Goal: Task Accomplishment & Management: Use online tool/utility

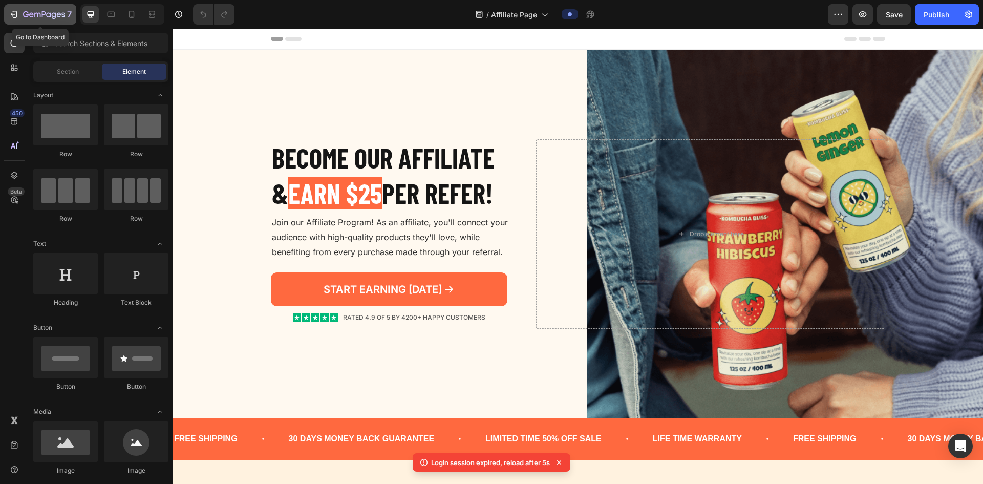
click at [50, 20] on button "7" at bounding box center [40, 14] width 72 height 20
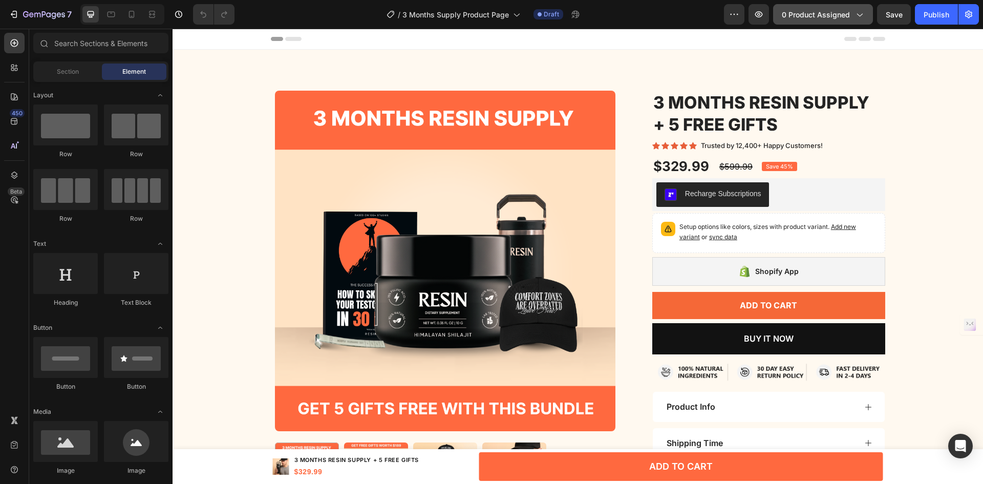
click at [823, 19] on span "0 product assigned" at bounding box center [816, 14] width 68 height 11
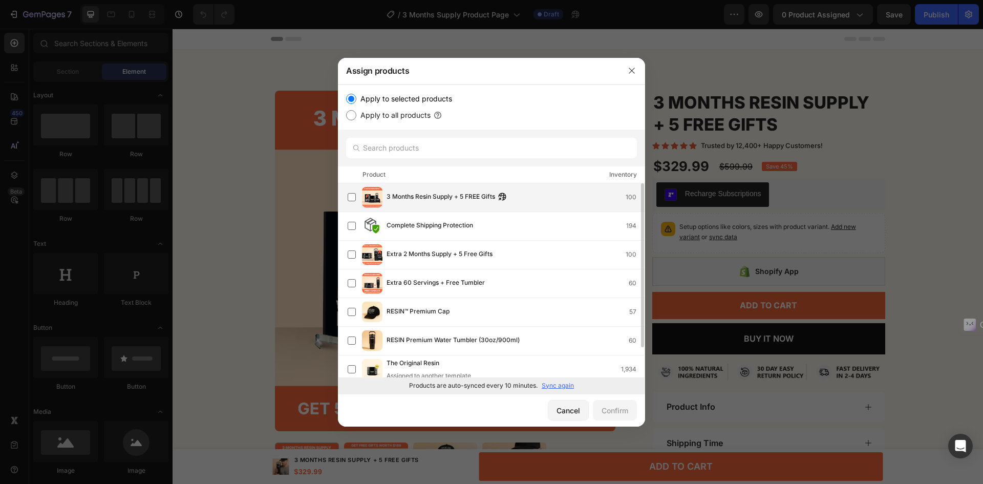
click at [409, 198] on span "3 Months Resin Supply + 5 FREE Gifts" at bounding box center [440, 196] width 108 height 11
click at [605, 410] on div "Confirm" at bounding box center [614, 410] width 27 height 11
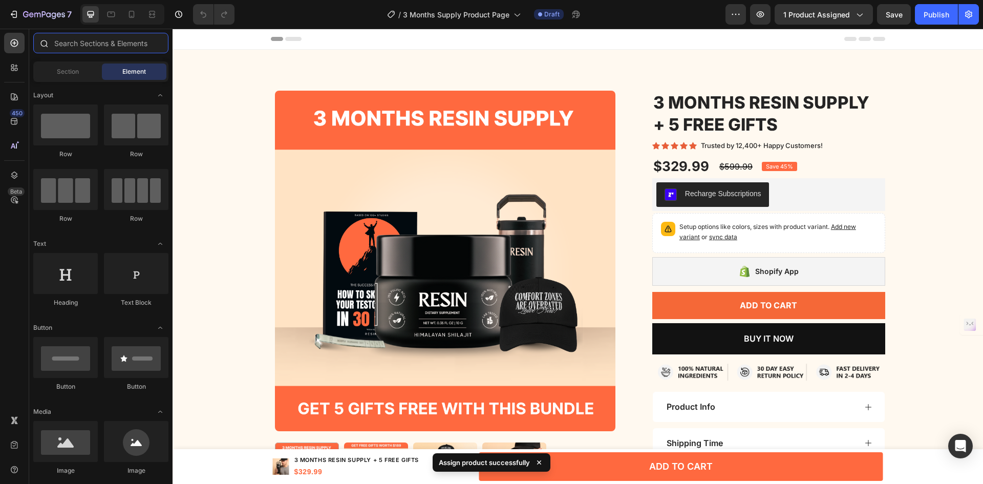
click at [104, 45] on input "text" at bounding box center [100, 43] width 135 height 20
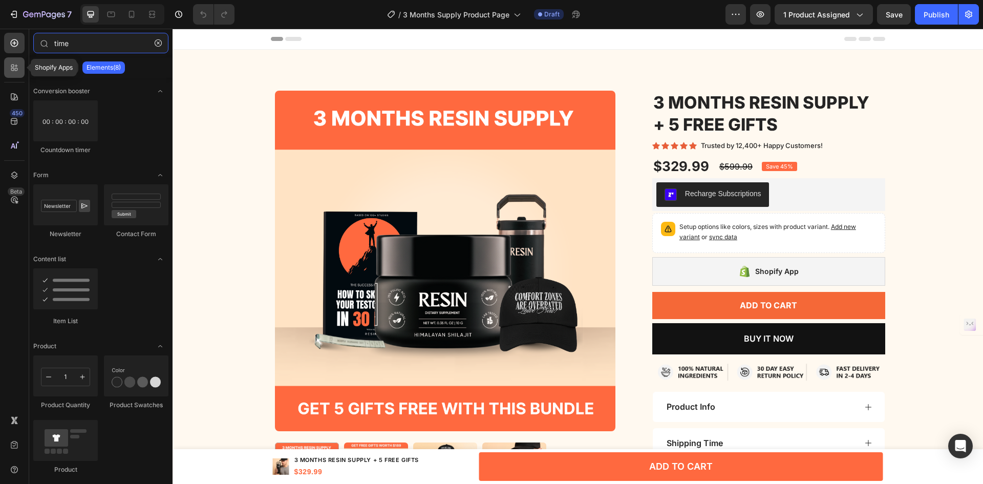
type input "time"
click at [10, 62] on icon at bounding box center [14, 67] width 10 height 10
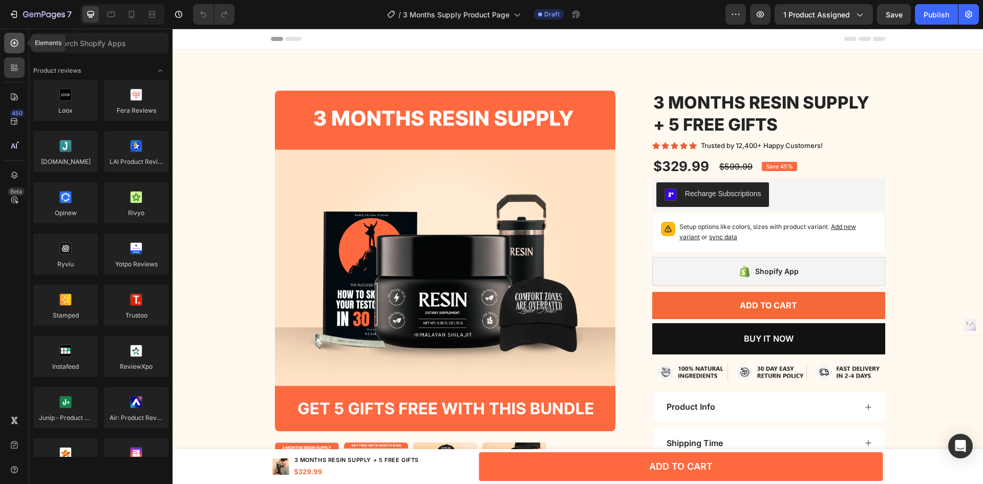
click at [21, 46] on div at bounding box center [14, 43] width 20 height 20
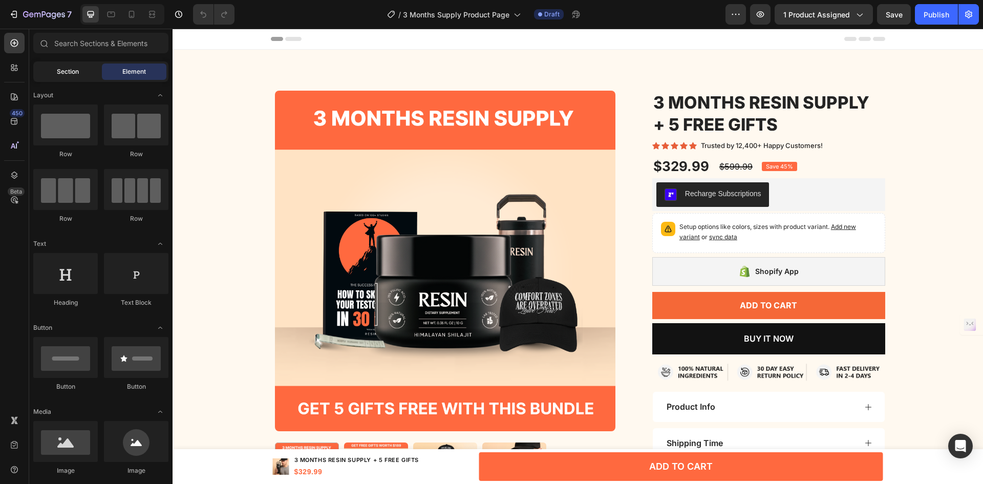
click at [75, 71] on span "Section" at bounding box center [68, 71] width 22 height 9
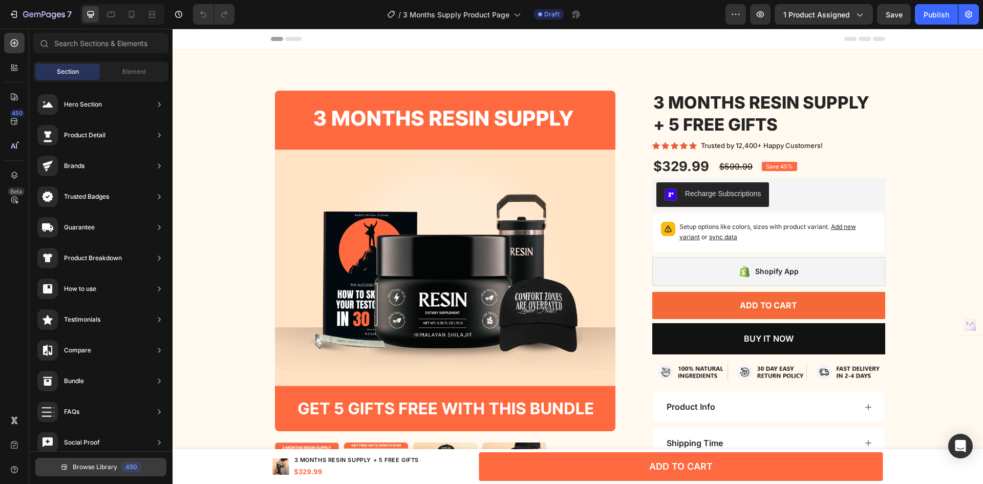
click at [114, 462] on span "Browse Library" at bounding box center [95, 466] width 45 height 9
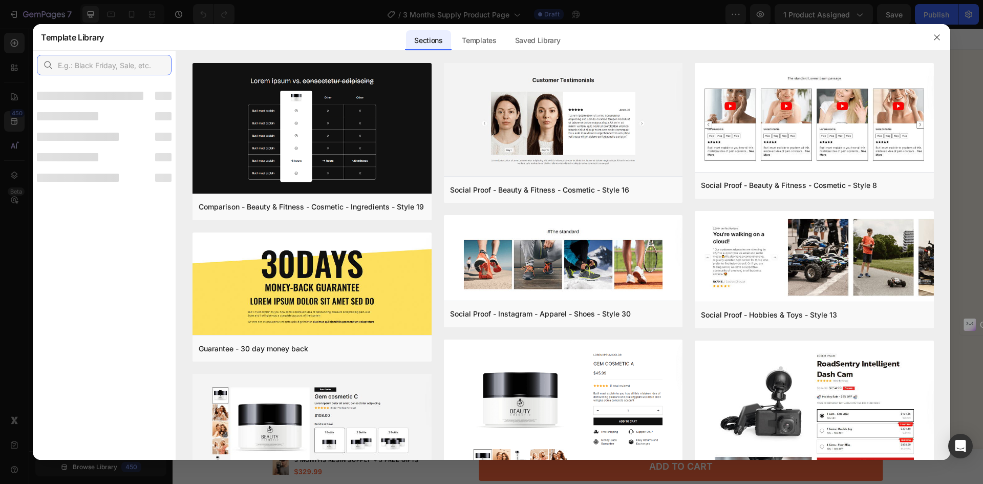
click at [120, 70] on input "text" at bounding box center [104, 65] width 135 height 20
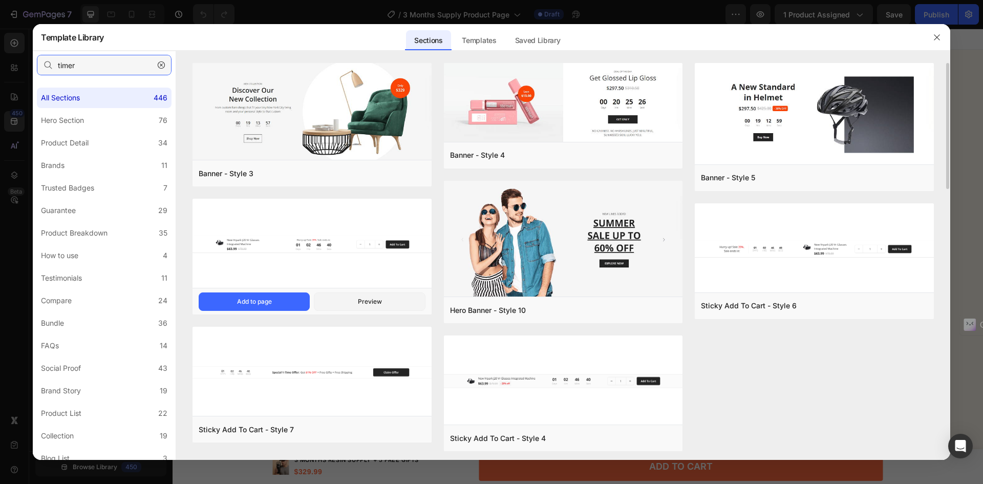
scroll to position [4, 0]
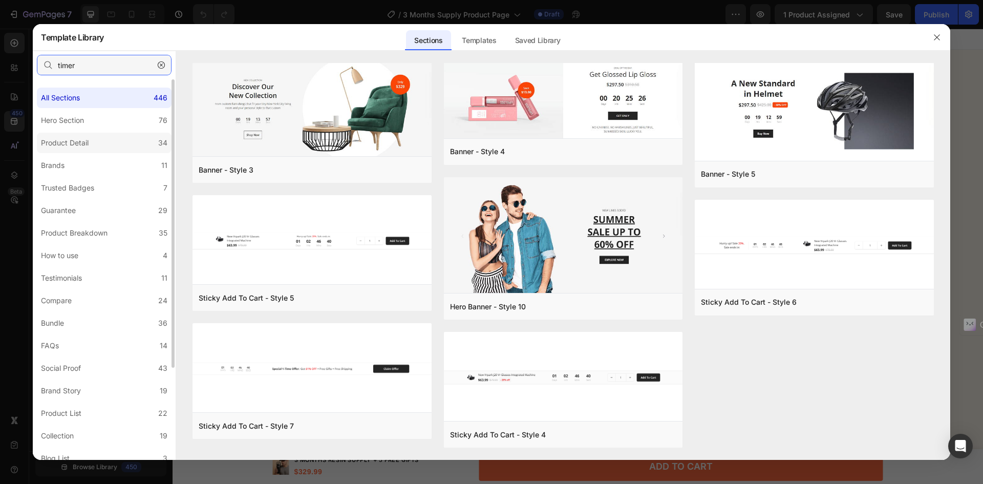
type input "timer"
click at [100, 135] on label "Product Detail 34" at bounding box center [104, 143] width 135 height 20
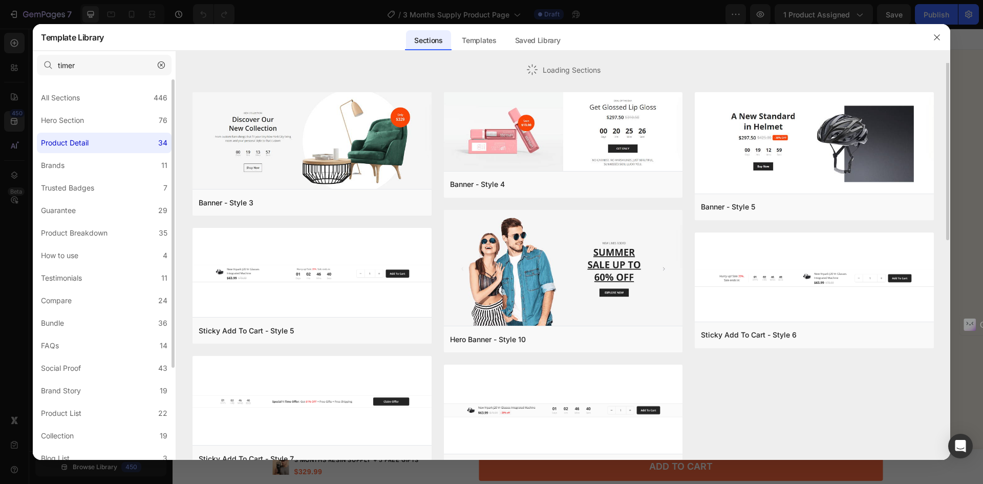
scroll to position [0, 0]
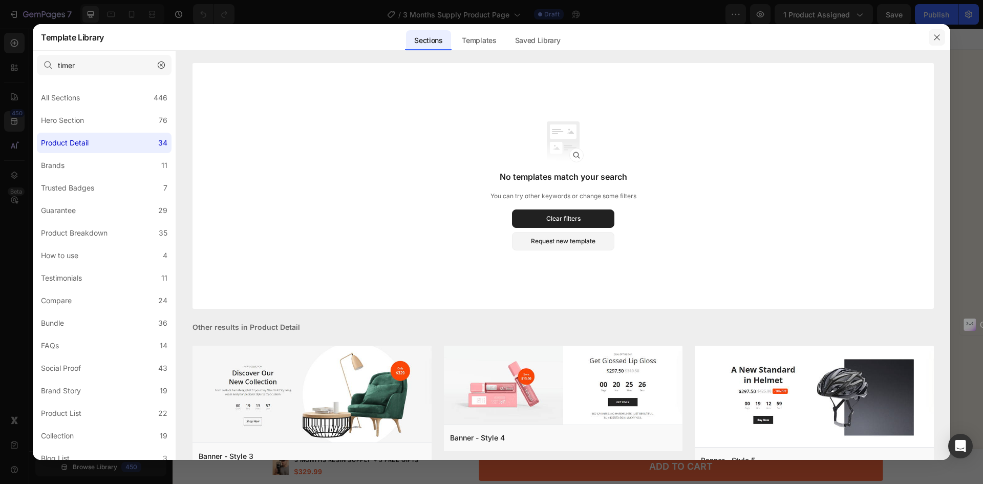
drag, startPoint x: 932, startPoint y: 35, endPoint x: 707, endPoint y: 25, distance: 225.9
click at [932, 35] on icon "button" at bounding box center [936, 37] width 8 height 8
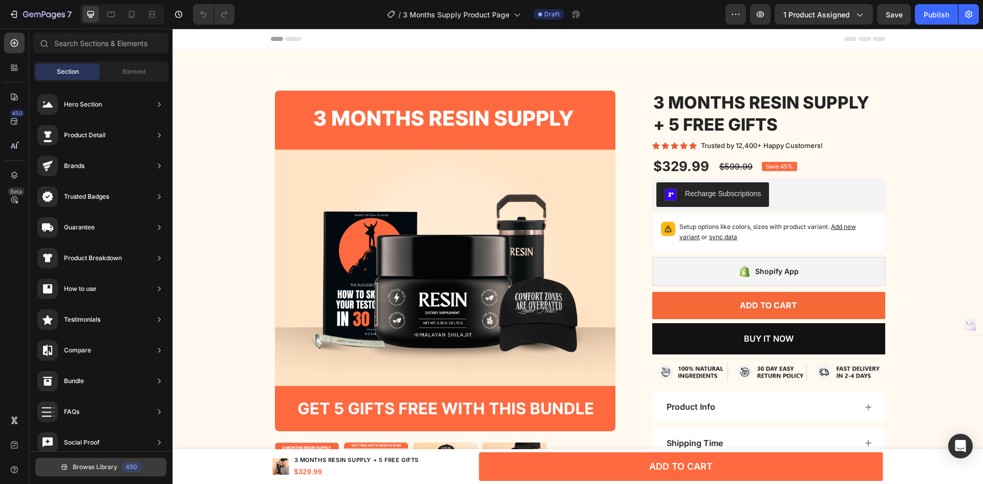
click at [110, 471] on span "Browse Library" at bounding box center [95, 466] width 45 height 9
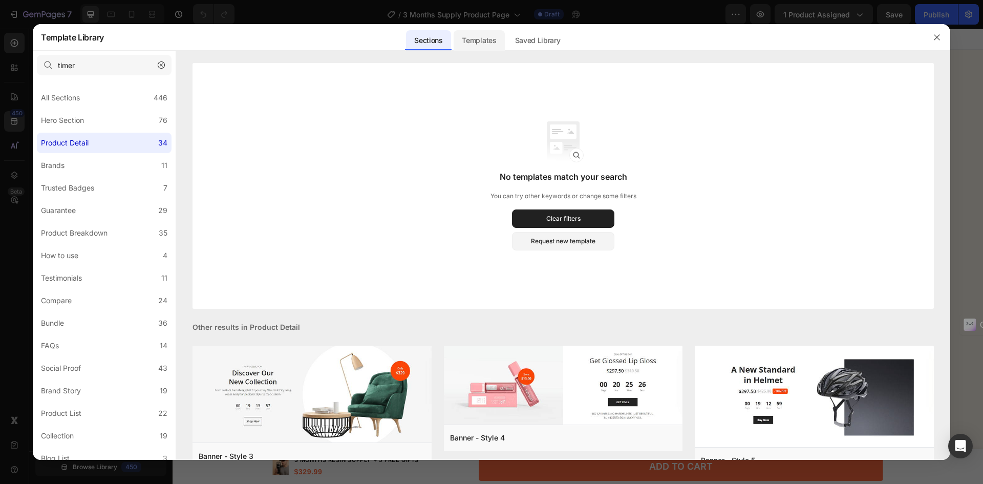
click at [486, 37] on div "Templates" at bounding box center [478, 40] width 51 height 20
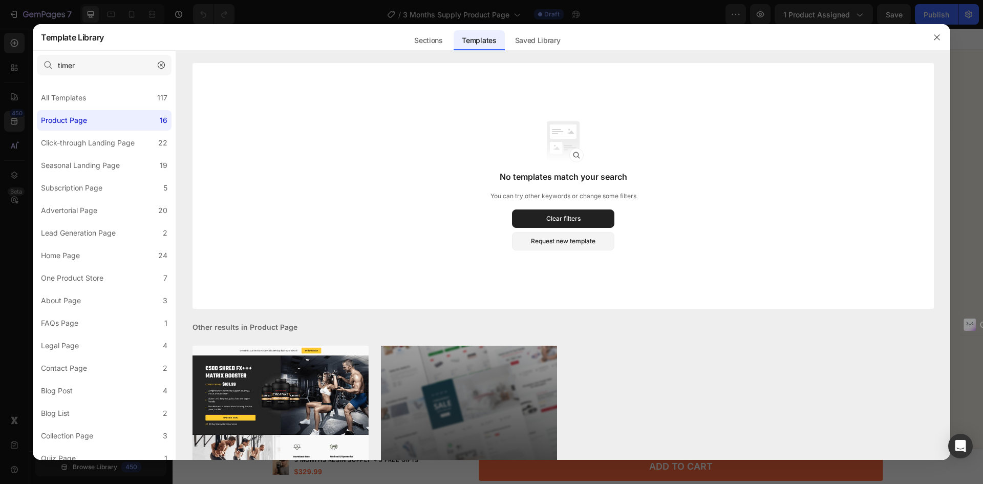
click at [162, 67] on icon "button" at bounding box center [161, 64] width 7 height 7
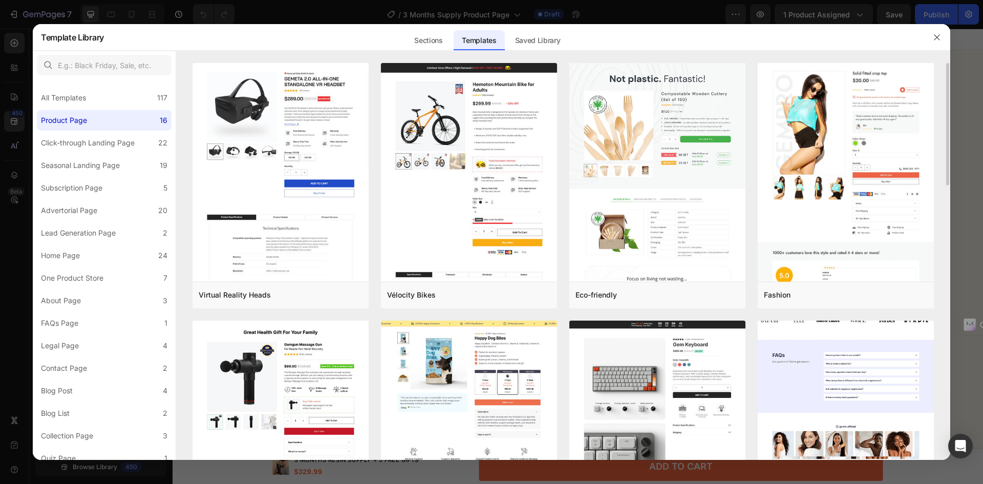
scroll to position [205, 0]
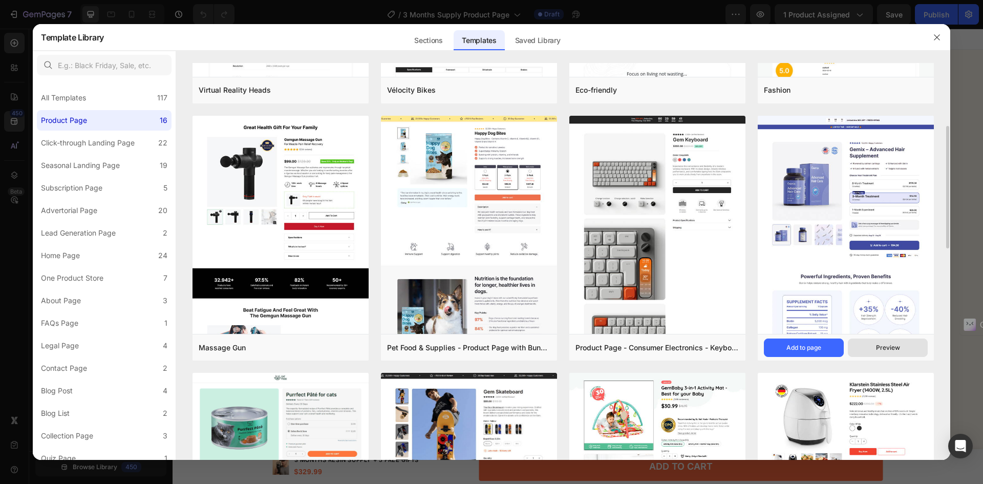
click at [881, 344] on div "Preview" at bounding box center [888, 347] width 24 height 9
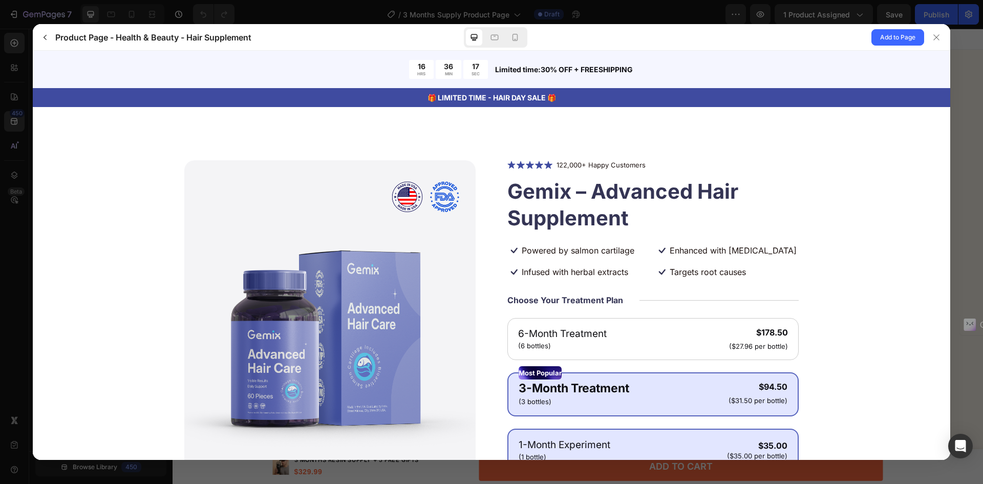
scroll to position [0, 0]
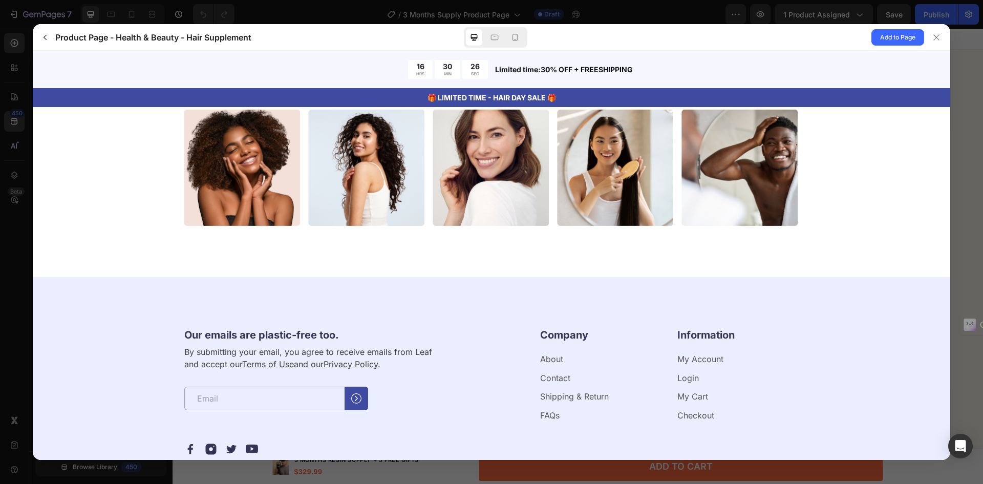
scroll to position [3274, 0]
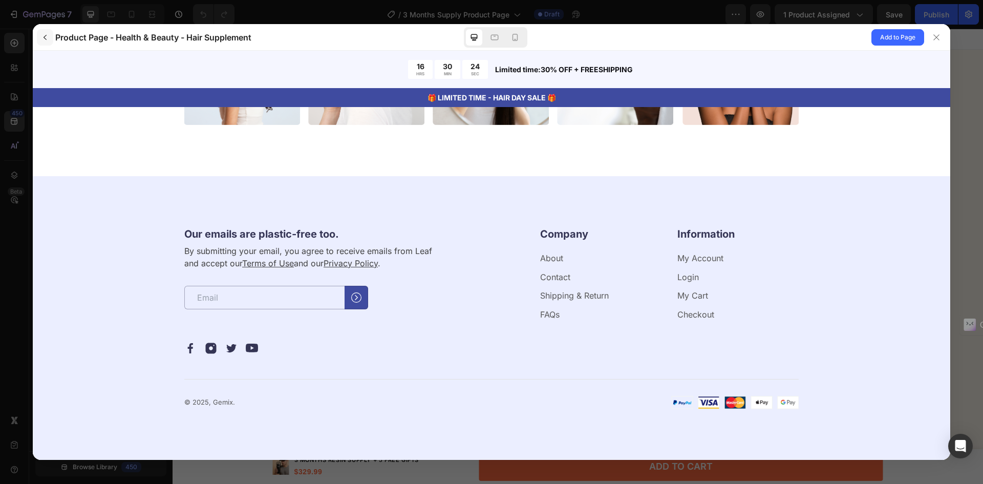
click at [48, 36] on icon "button" at bounding box center [45, 37] width 8 height 8
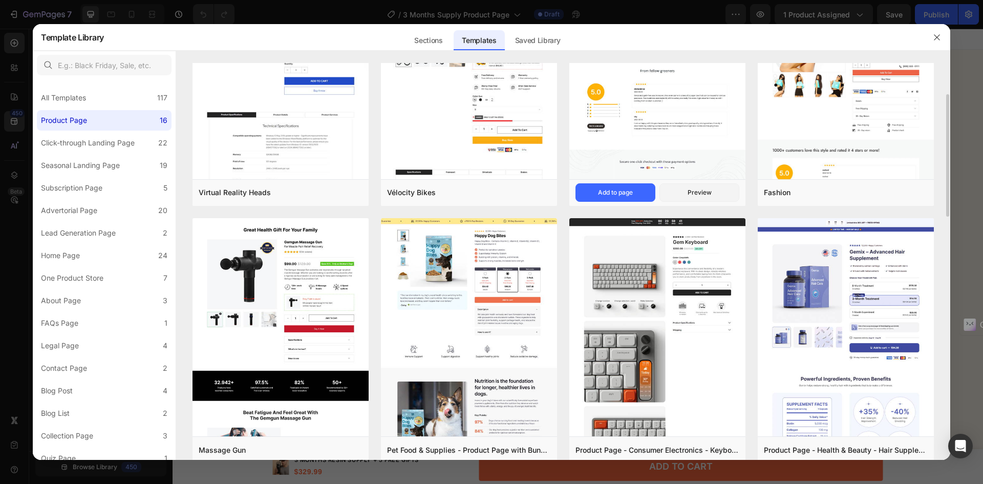
scroll to position [256, 0]
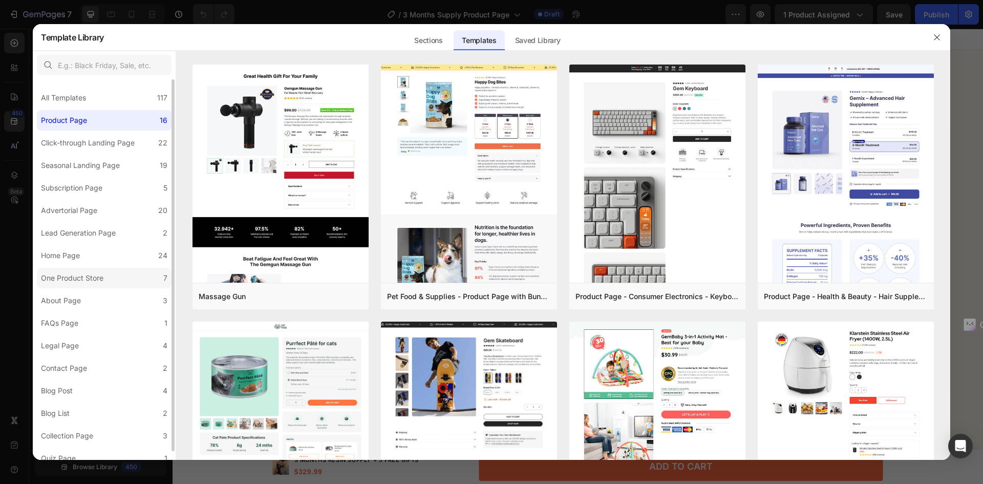
click at [98, 279] on div "One Product Store" at bounding box center [72, 278] width 62 height 12
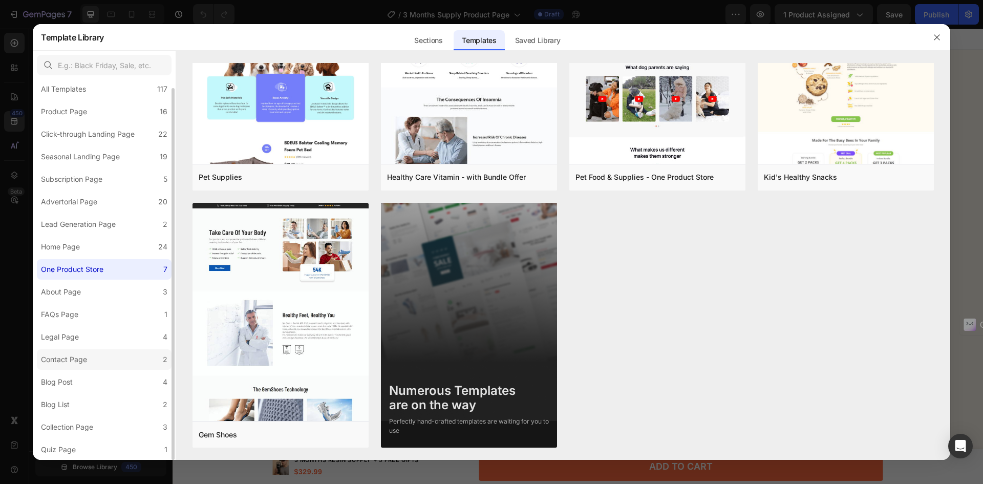
scroll to position [0, 0]
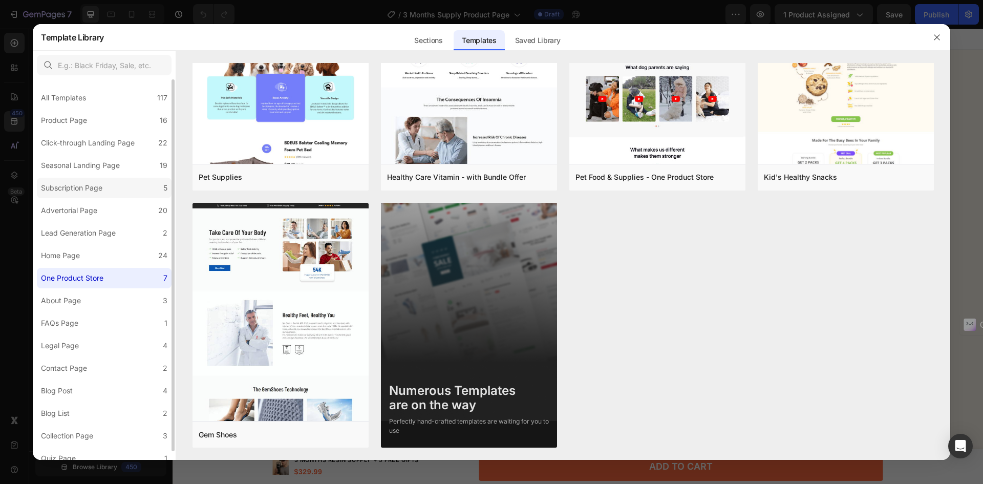
click at [99, 182] on div "Subscription Page" at bounding box center [71, 188] width 61 height 12
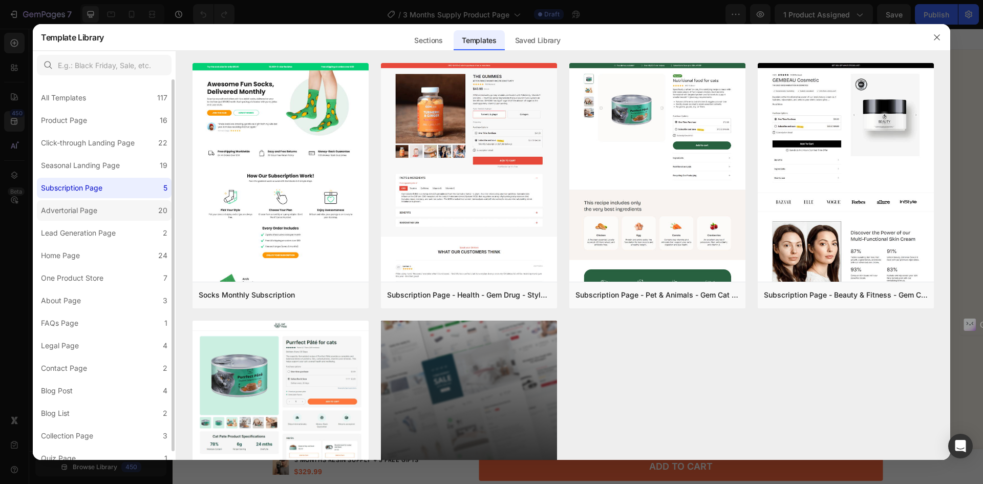
click at [97, 202] on label "Advertorial Page 20" at bounding box center [104, 210] width 135 height 20
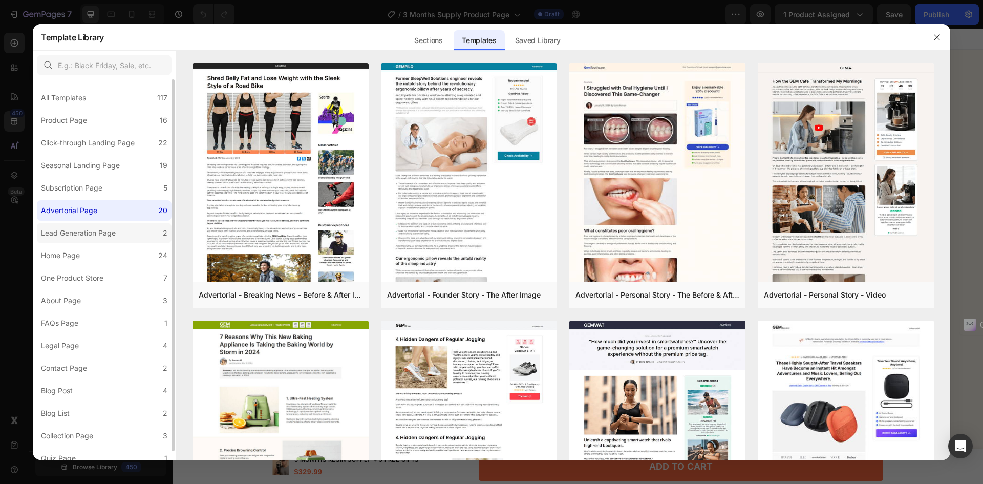
click at [95, 241] on label "Lead Generation Page 2" at bounding box center [104, 233] width 135 height 20
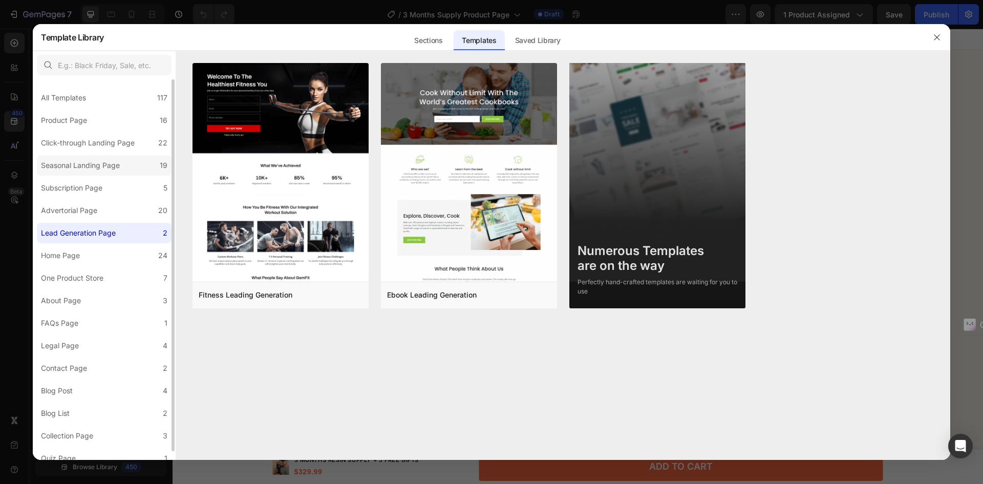
click at [107, 158] on label "Seasonal Landing Page 19" at bounding box center [104, 165] width 135 height 20
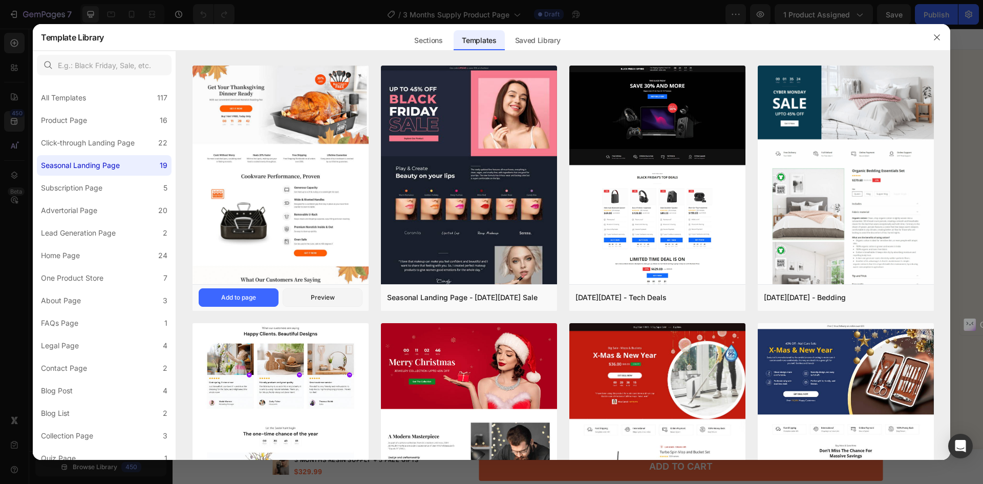
scroll to position [717, 0]
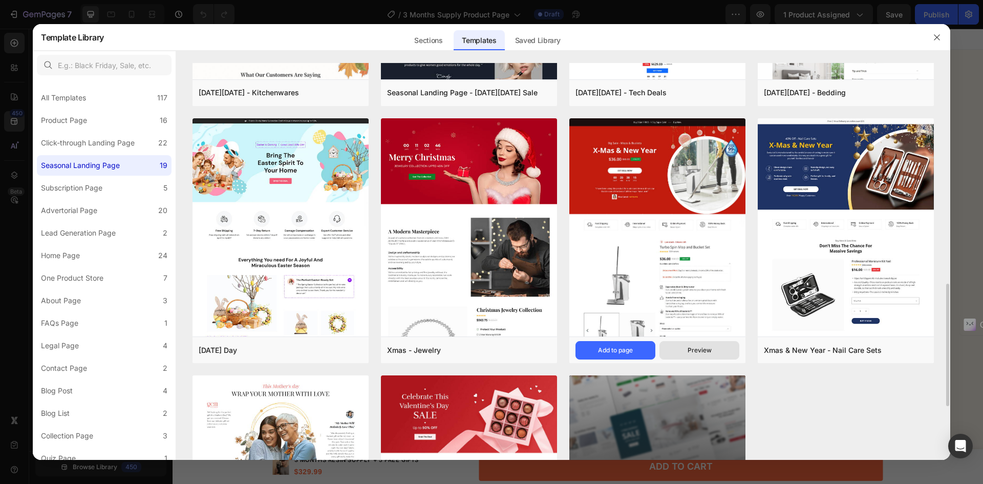
click at [684, 345] on button "Preview" at bounding box center [699, 350] width 80 height 18
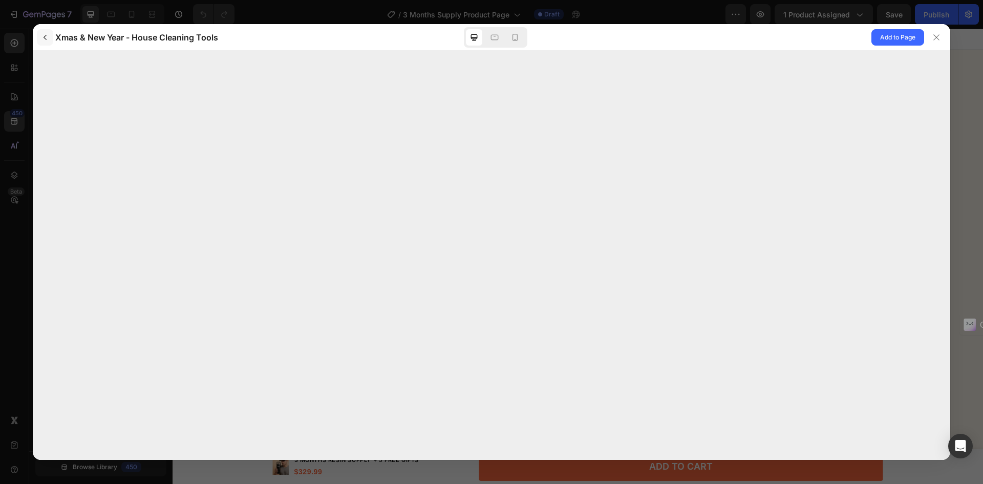
click at [42, 42] on button "button" at bounding box center [45, 37] width 16 height 16
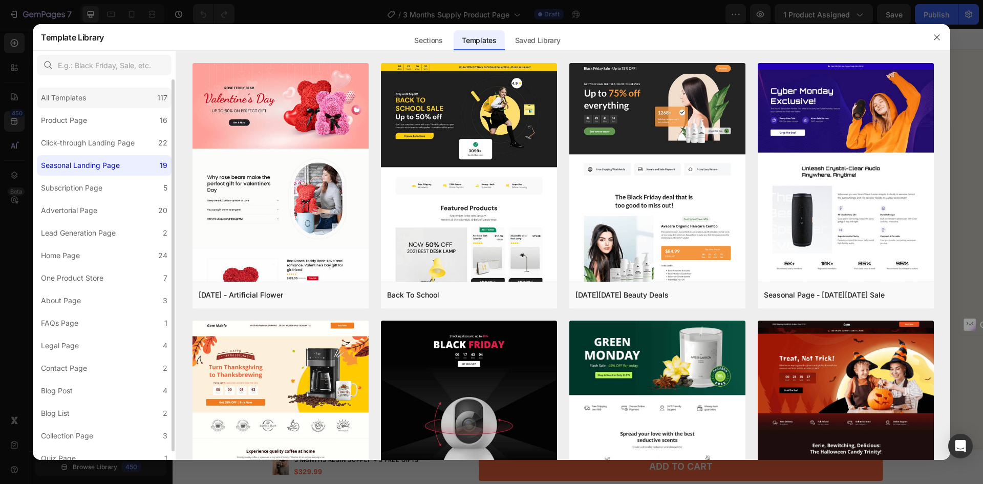
click at [84, 95] on div "All Templates" at bounding box center [63, 98] width 45 height 12
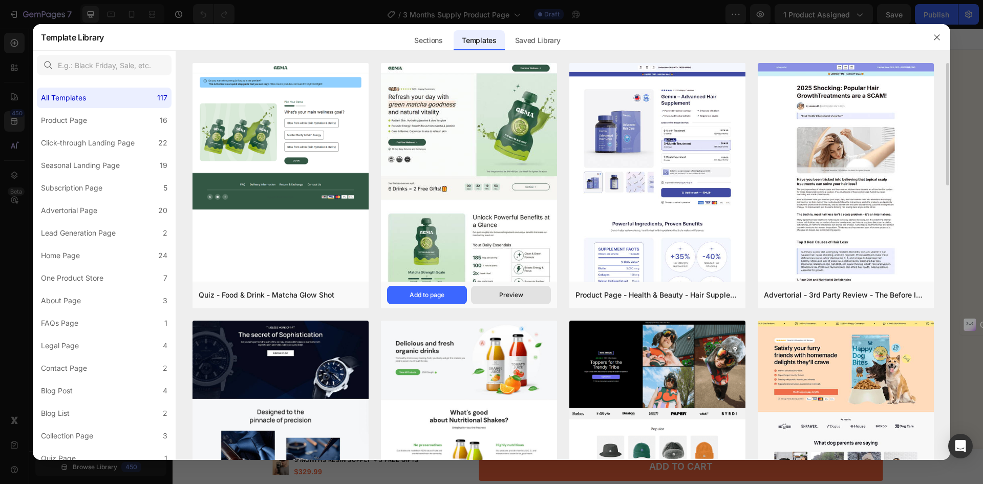
click at [520, 296] on div "Preview" at bounding box center [511, 294] width 24 height 9
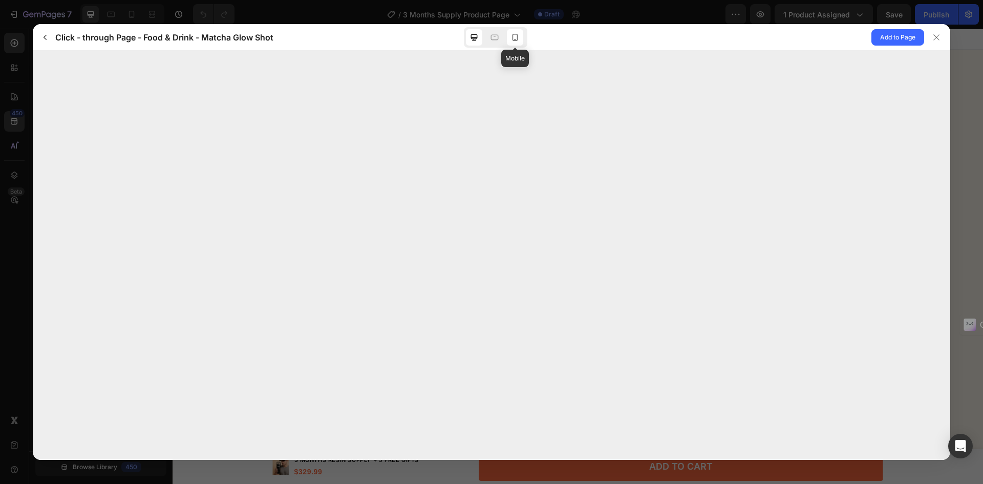
click at [516, 41] on icon at bounding box center [515, 37] width 10 height 10
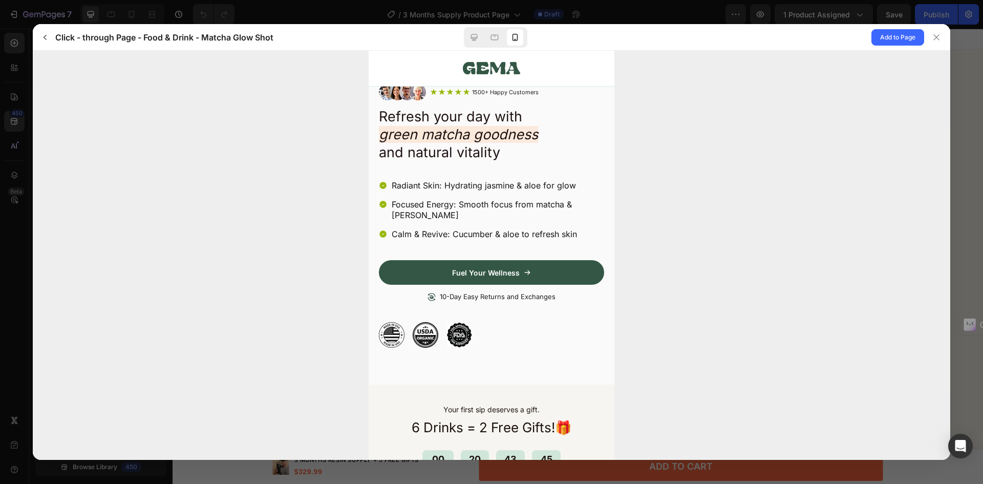
scroll to position [0, 0]
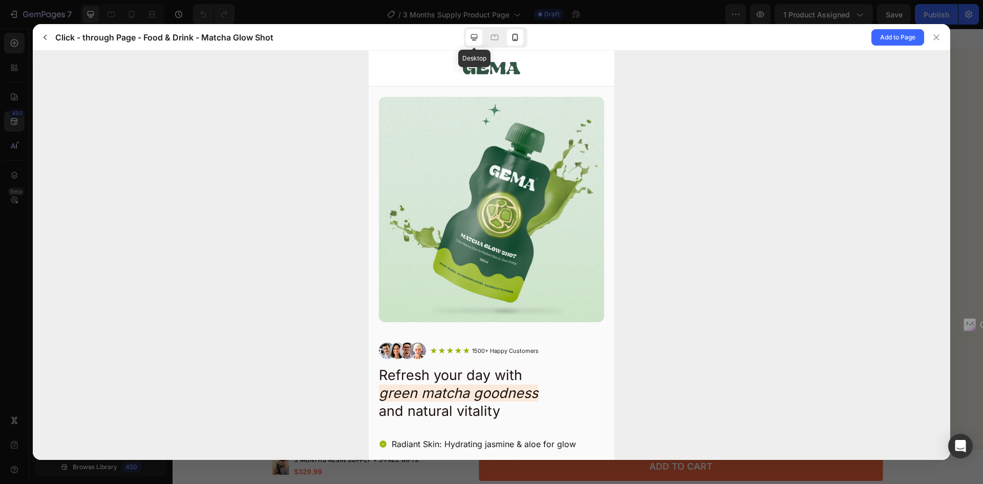
click at [476, 35] on icon at bounding box center [474, 37] width 10 height 10
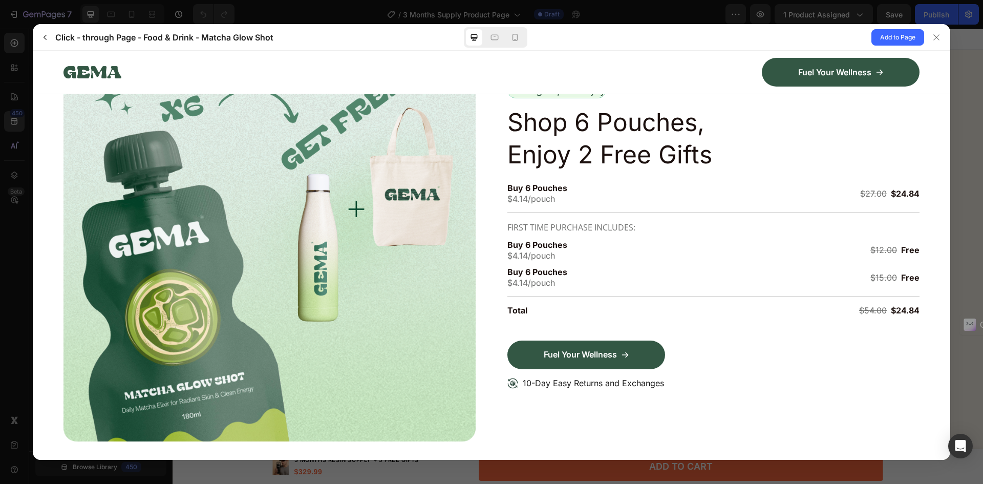
scroll to position [2815, 0]
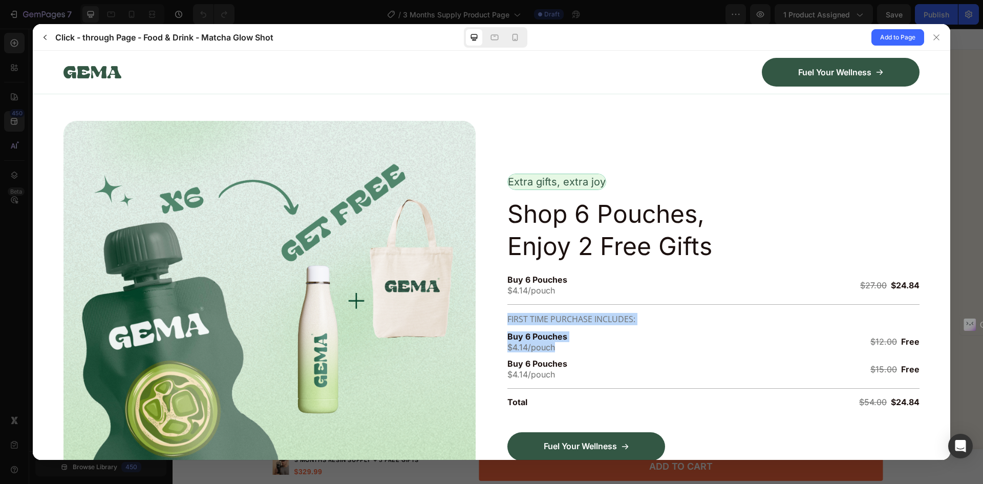
drag, startPoint x: 595, startPoint y: 333, endPoint x: 497, endPoint y: 309, distance: 100.7
click at [493, 313] on gp-row "Extra gifts, extra joy Shop 6 Pouches, Enjoy 2 Free Gifts Buy 6 Pouches $4.14/p…" at bounding box center [491, 327] width 856 height 412
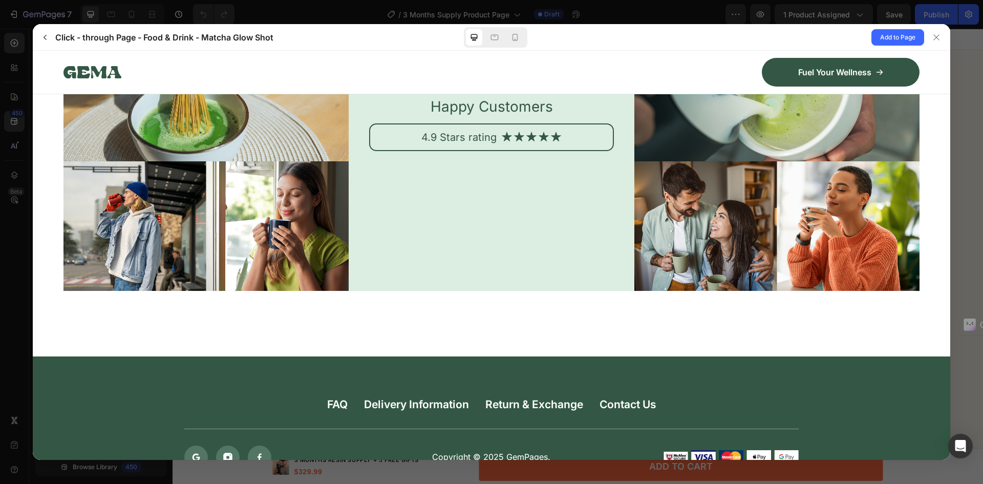
scroll to position [5034, 0]
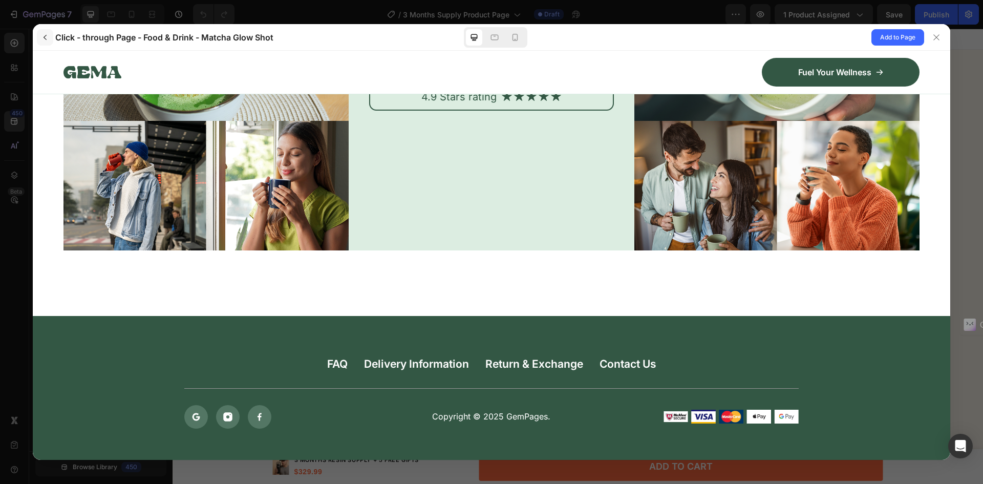
click at [46, 40] on icon "button" at bounding box center [45, 37] width 8 height 8
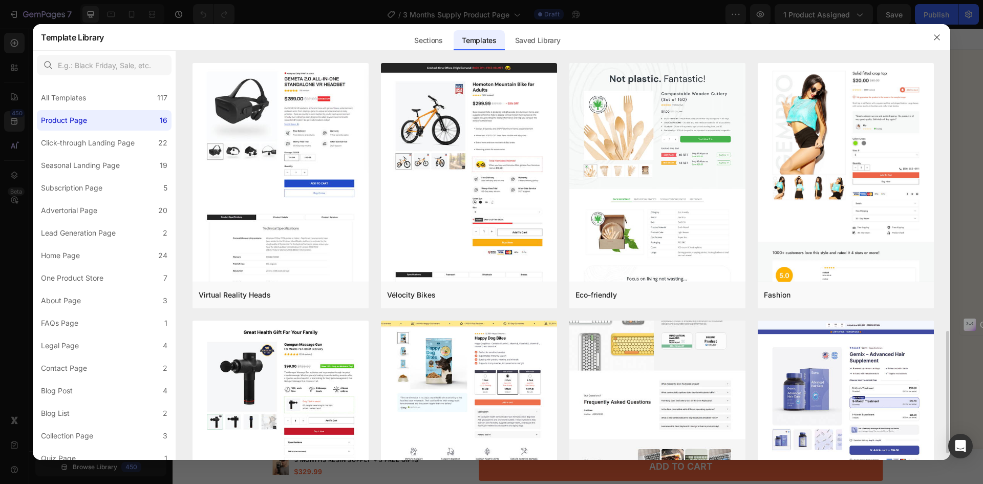
scroll to position [205, 0]
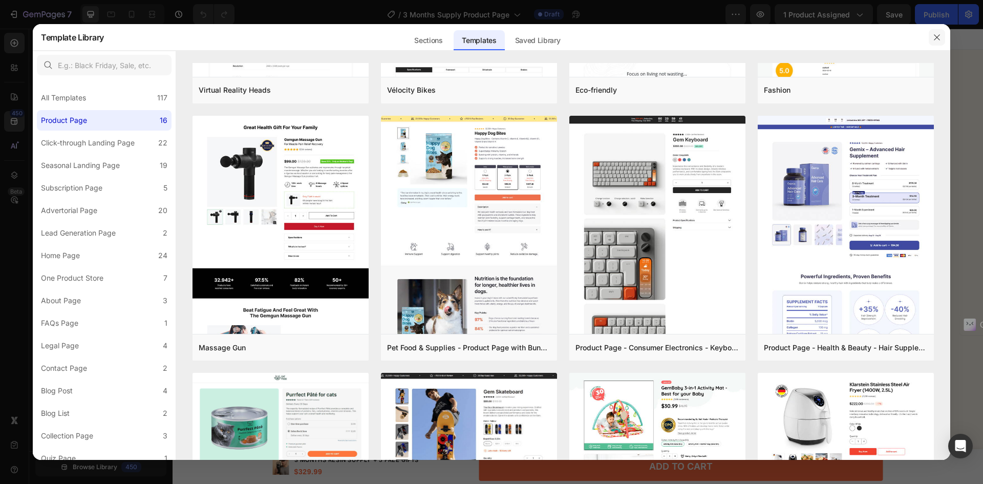
click at [941, 32] on button "button" at bounding box center [936, 37] width 16 height 16
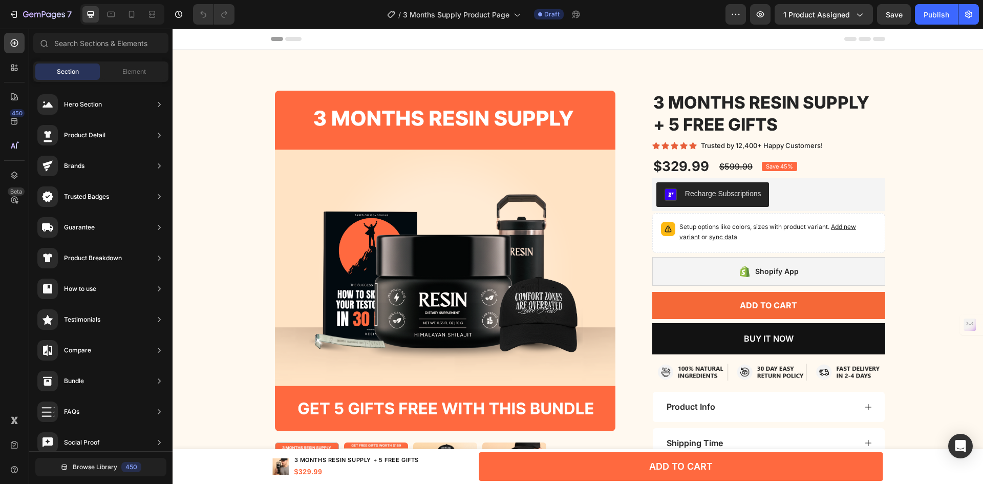
click at [80, 72] on div "Section" at bounding box center [67, 71] width 64 height 16
click at [138, 60] on div "Sections(30) Elements(84) Section Element Hero Section Product Detail Brands Tr…" at bounding box center [100, 257] width 143 height 449
click at [135, 71] on span "Element" at bounding box center [134, 71] width 24 height 9
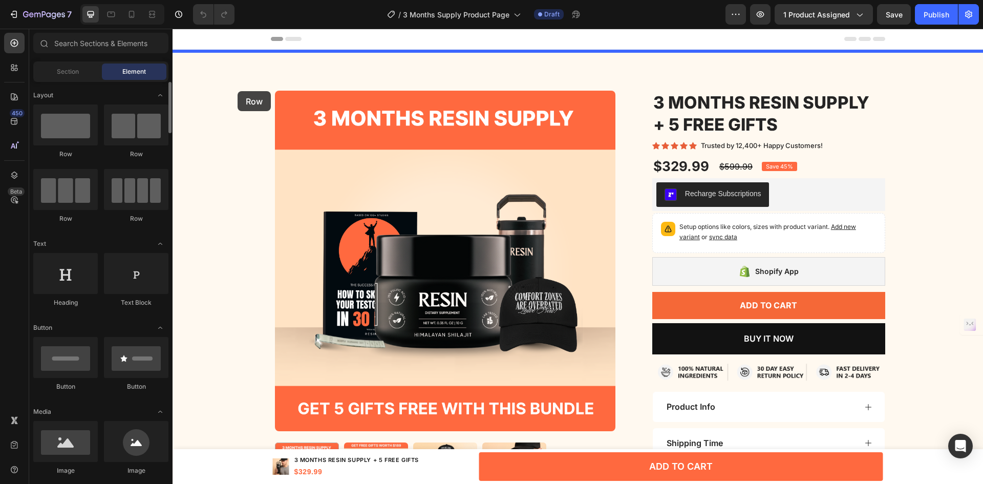
drag, startPoint x: 66, startPoint y: 131, endPoint x: 103, endPoint y: 125, distance: 37.3
click at [103, 253] on div "Row Row Row Row" at bounding box center [100, 284] width 135 height 63
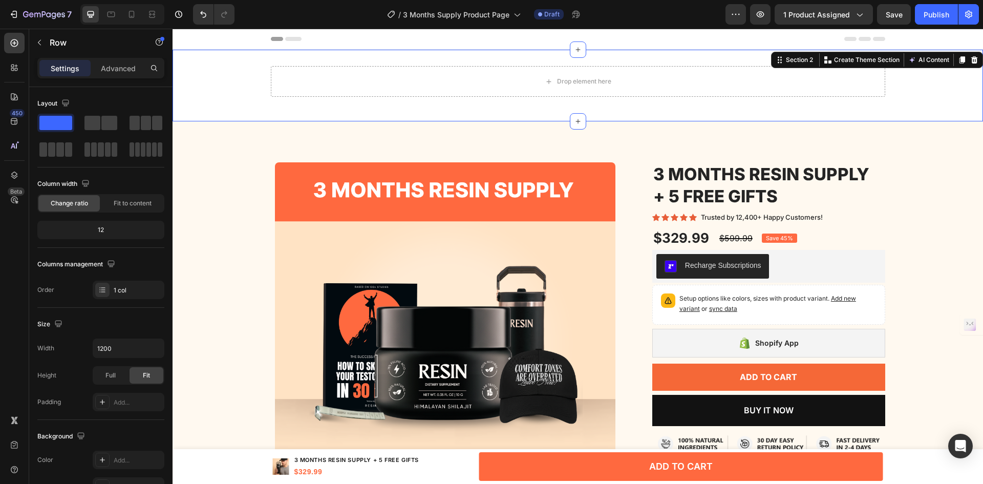
click at [580, 59] on div "Drop element here Row Section 2 Create Theme Section AI Content Write with GemA…" at bounding box center [577, 86] width 810 height 72
click at [653, 54] on div "Drop element here Row Section 2 Create Theme Section AI Content Write with GemA…" at bounding box center [577, 86] width 810 height 72
click at [44, 46] on button "button" at bounding box center [39, 42] width 16 height 16
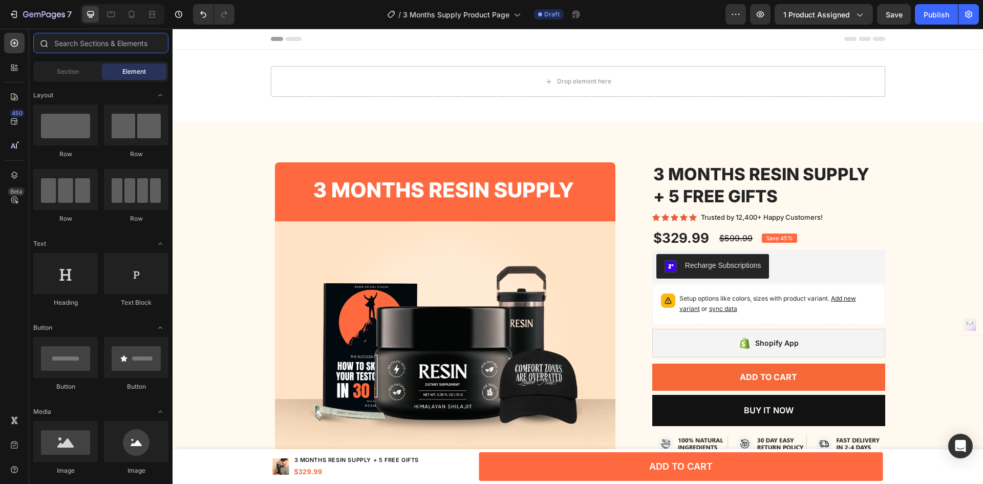
click at [93, 41] on input "text" at bounding box center [100, 43] width 135 height 20
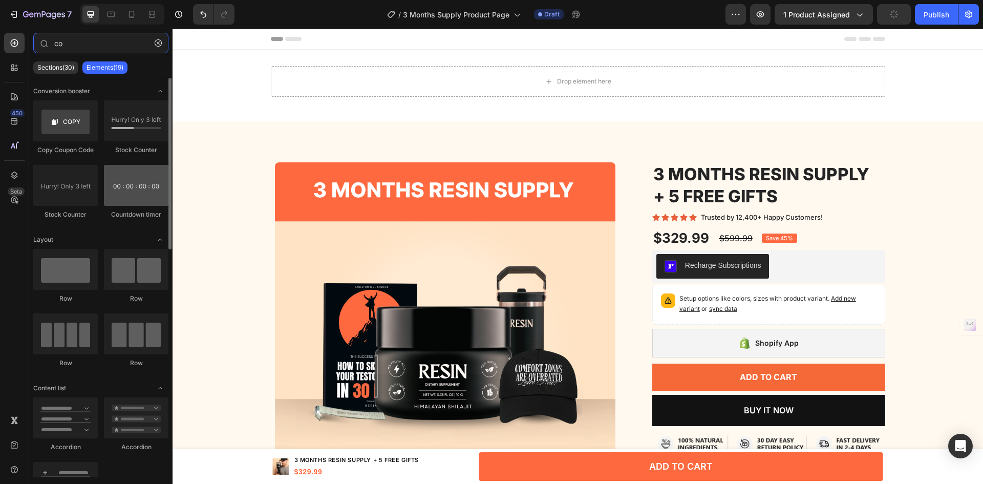
type input "co"
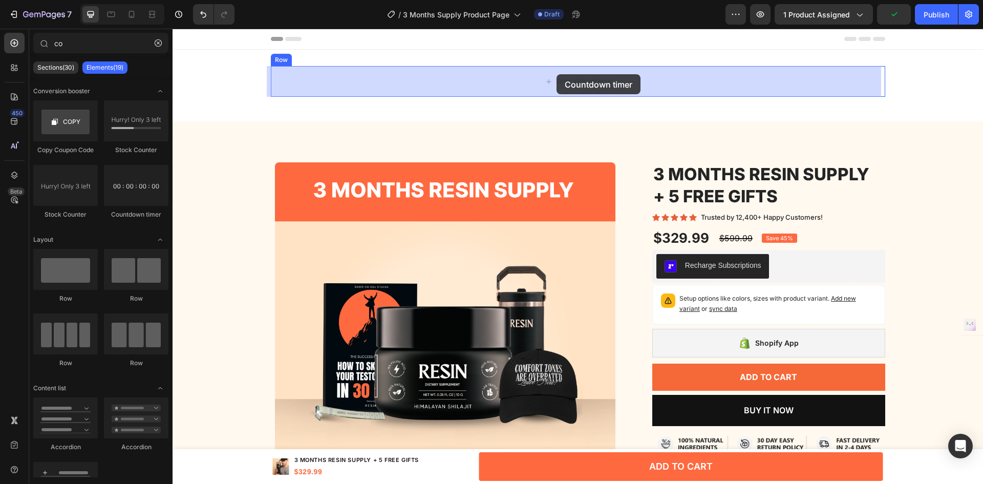
drag, startPoint x: 315, startPoint y: 219, endPoint x: 556, endPoint y: 74, distance: 281.0
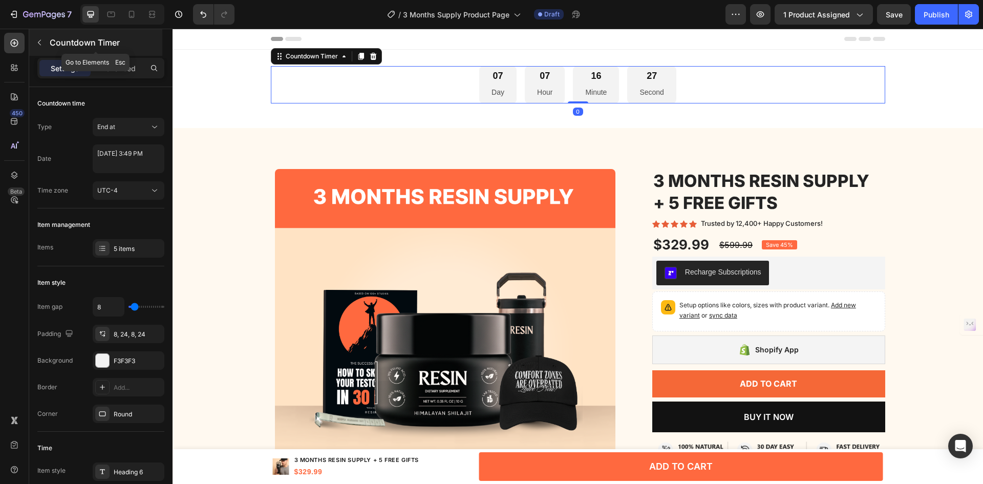
click at [42, 36] on button "button" at bounding box center [39, 42] width 16 height 16
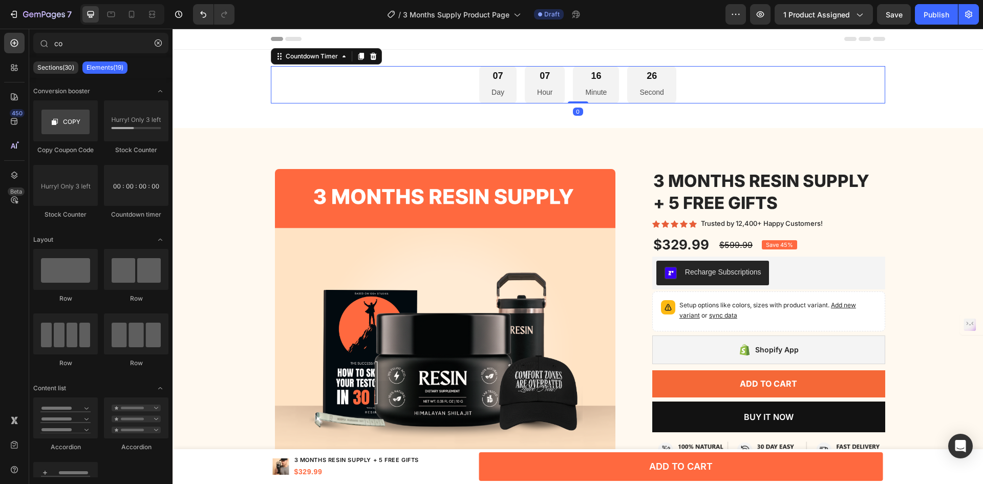
click at [395, 82] on div "07 Day 07 Hour 16 Minute 26 Second" at bounding box center [578, 84] width 614 height 37
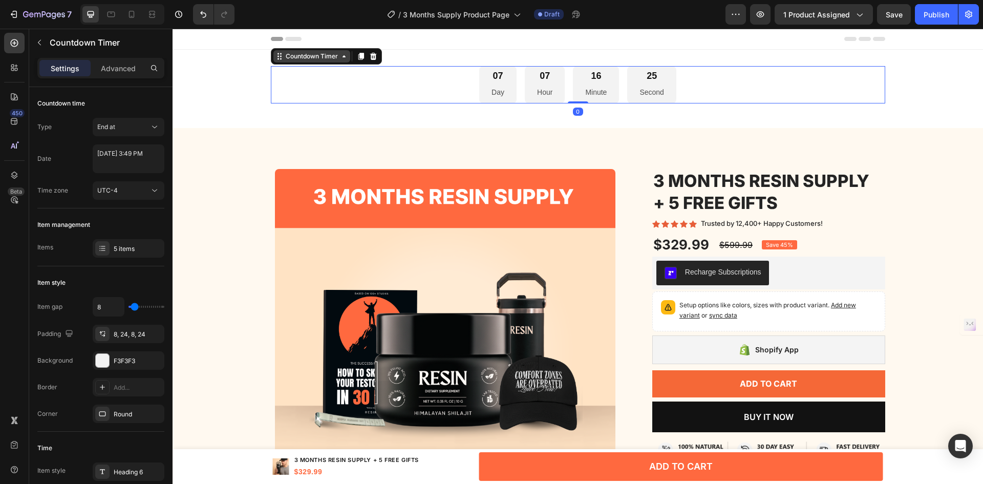
click at [299, 53] on div "Countdown Timer" at bounding box center [312, 56] width 56 height 9
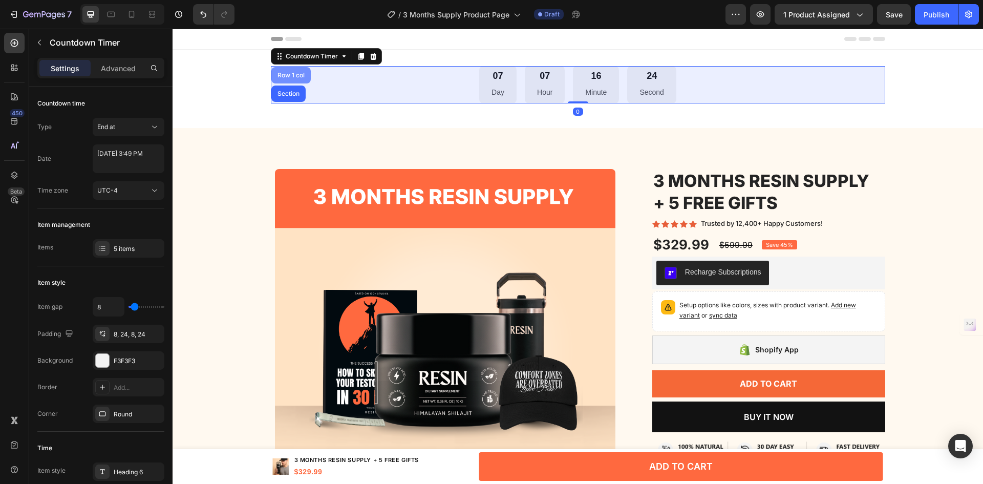
click at [288, 76] on div "Row 1 col" at bounding box center [290, 75] width 31 height 6
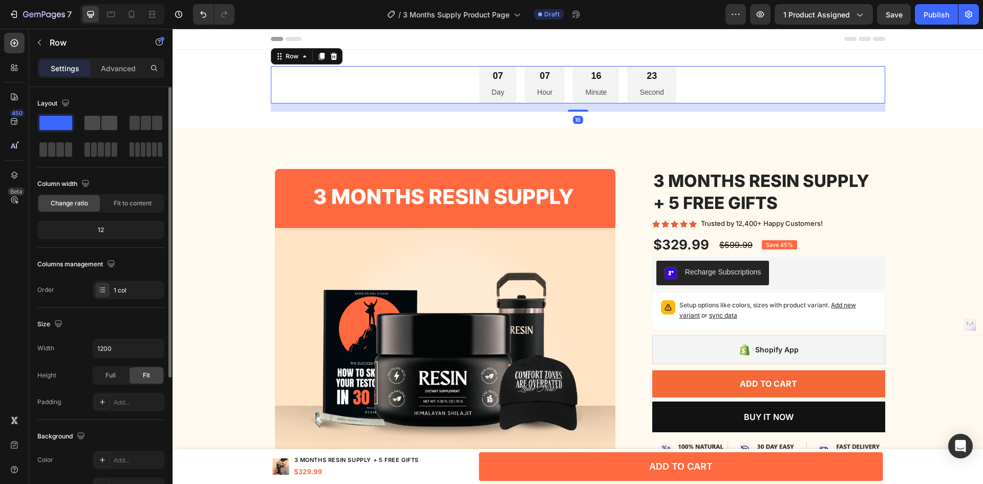
click at [92, 121] on span at bounding box center [92, 123] width 16 height 14
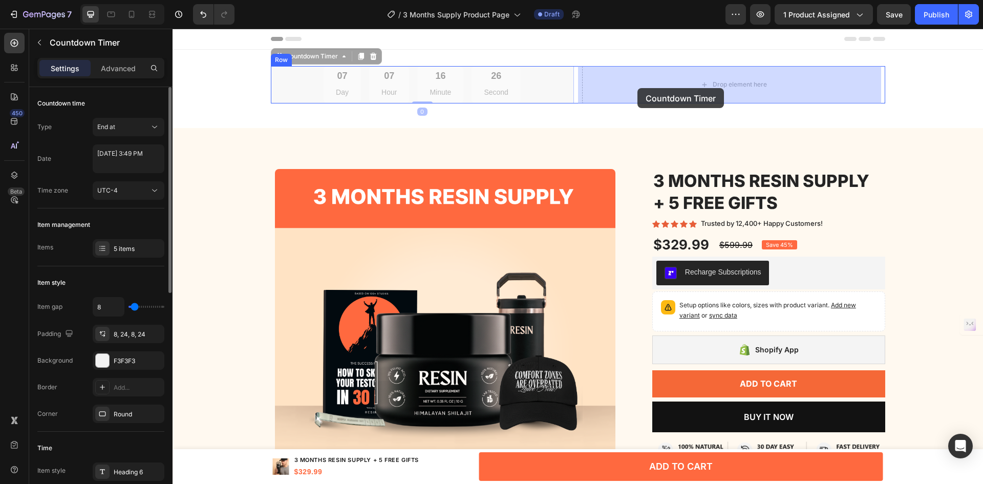
drag, startPoint x: 292, startPoint y: 88, endPoint x: 637, endPoint y: 88, distance: 344.9
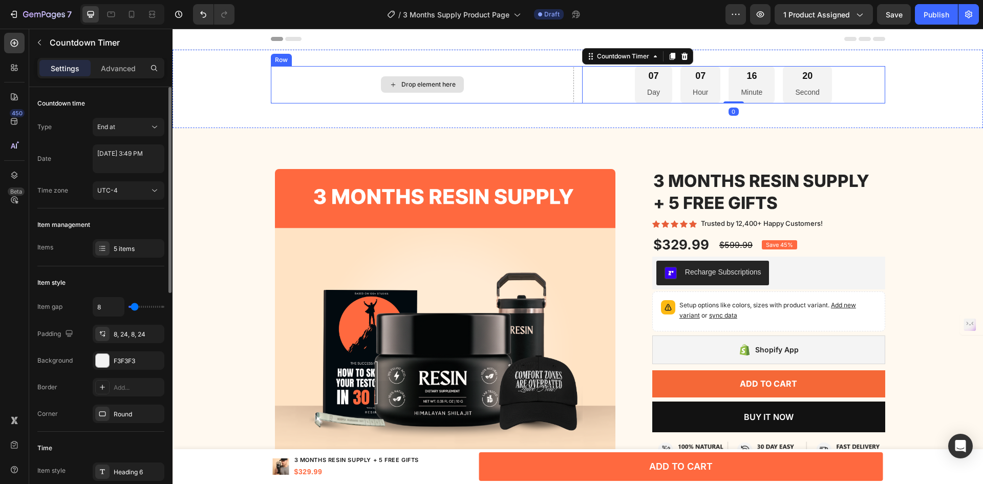
click at [530, 94] on div "Drop element here" at bounding box center [422, 84] width 303 height 37
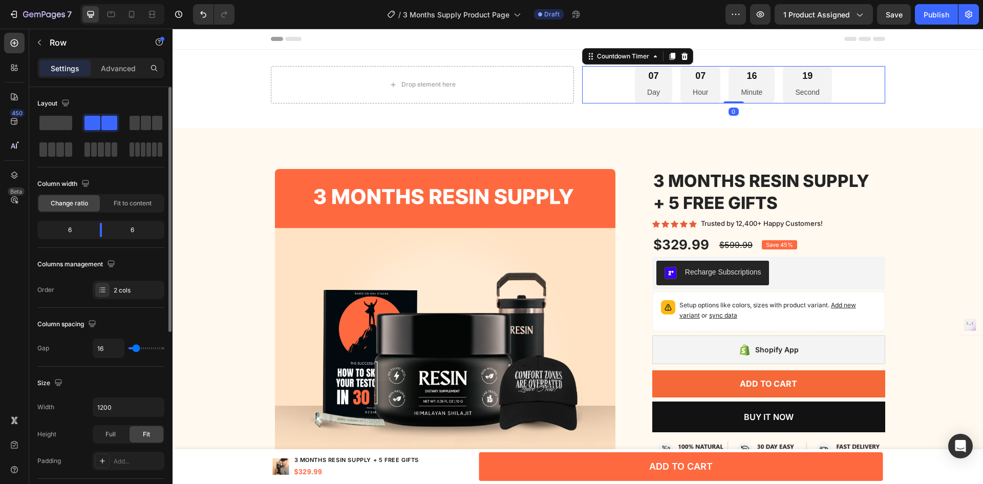
click at [638, 88] on div "07 Day" at bounding box center [653, 84] width 37 height 37
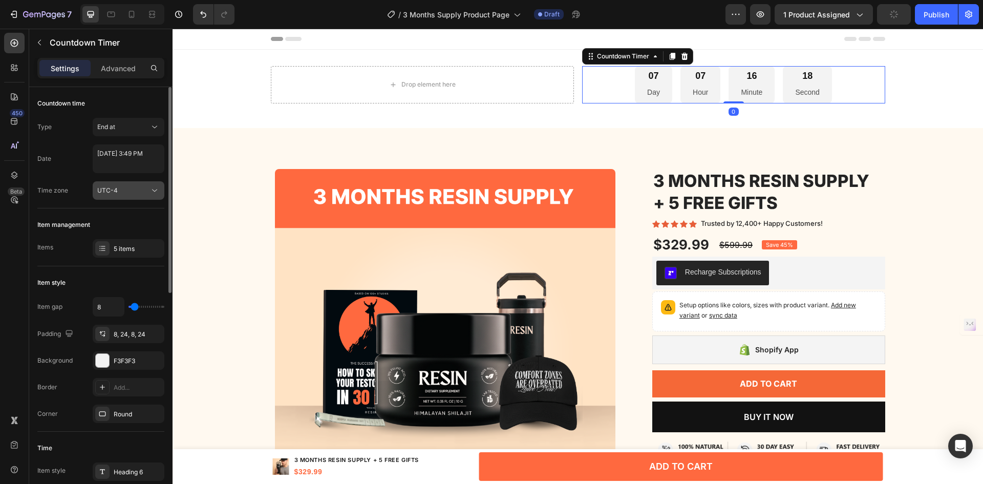
click at [115, 190] on span "UTC-4" at bounding box center [107, 190] width 20 height 8
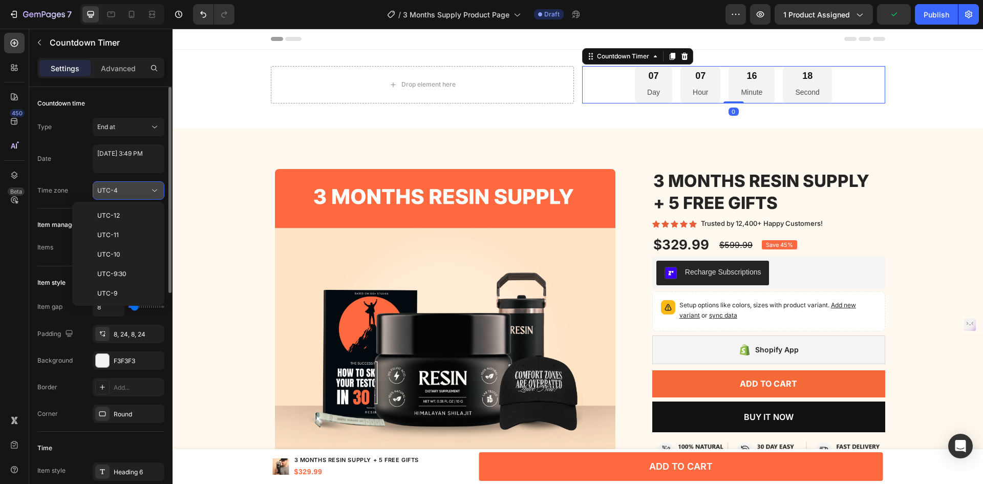
scroll to position [111, 0]
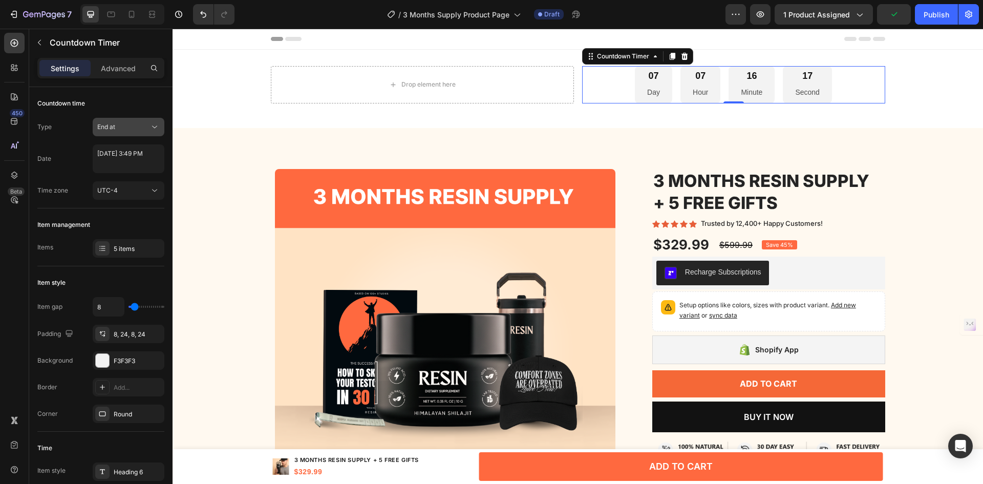
click at [118, 131] on div "End at" at bounding box center [123, 126] width 52 height 9
click at [138, 250] on div "5 items" at bounding box center [138, 248] width 48 height 9
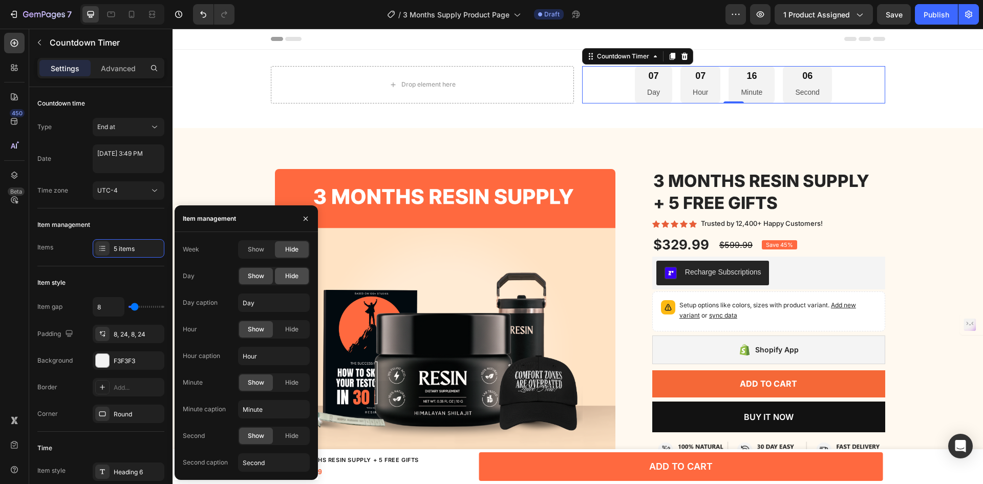
click at [289, 275] on span "Hide" at bounding box center [291, 275] width 13 height 9
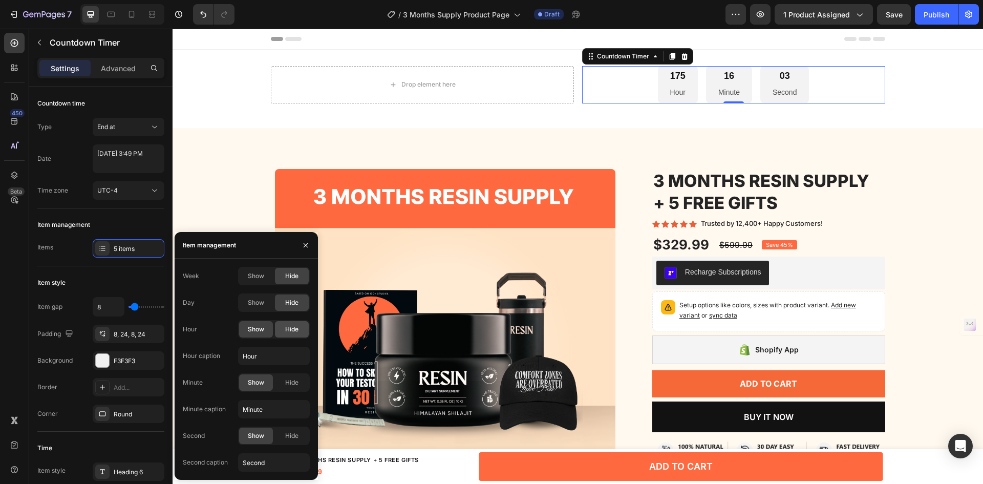
click at [288, 328] on span "Hide" at bounding box center [291, 328] width 13 height 9
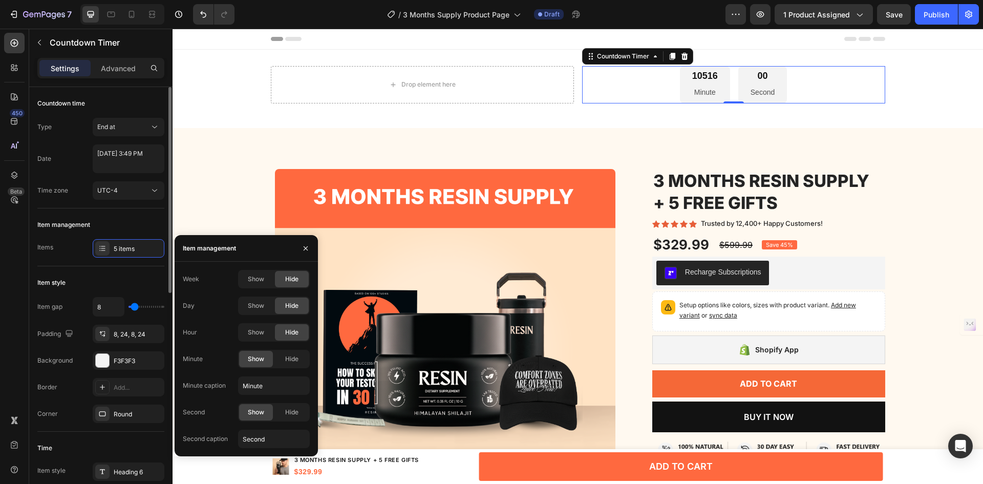
click at [59, 288] on div "Item style" at bounding box center [100, 282] width 127 height 16
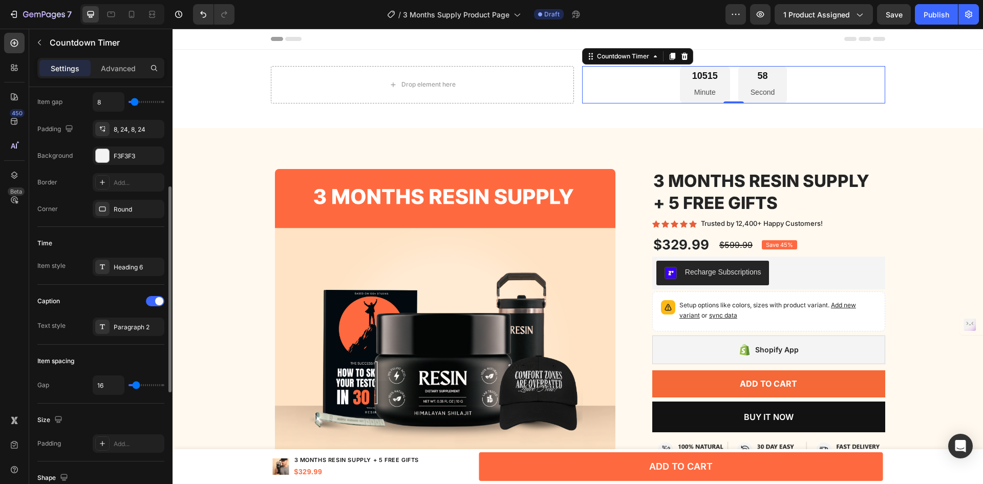
scroll to position [409, 0]
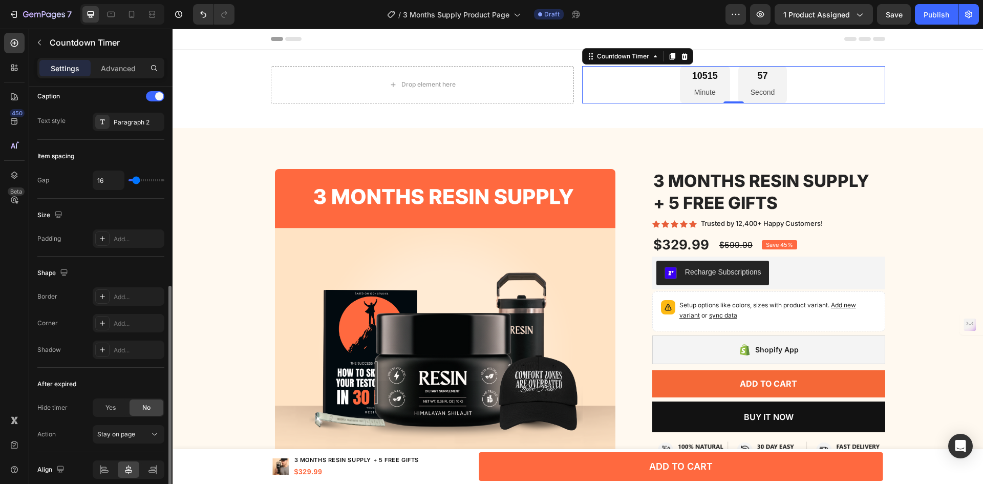
click at [702, 84] on div "10515 Minute" at bounding box center [705, 84] width 50 height 37
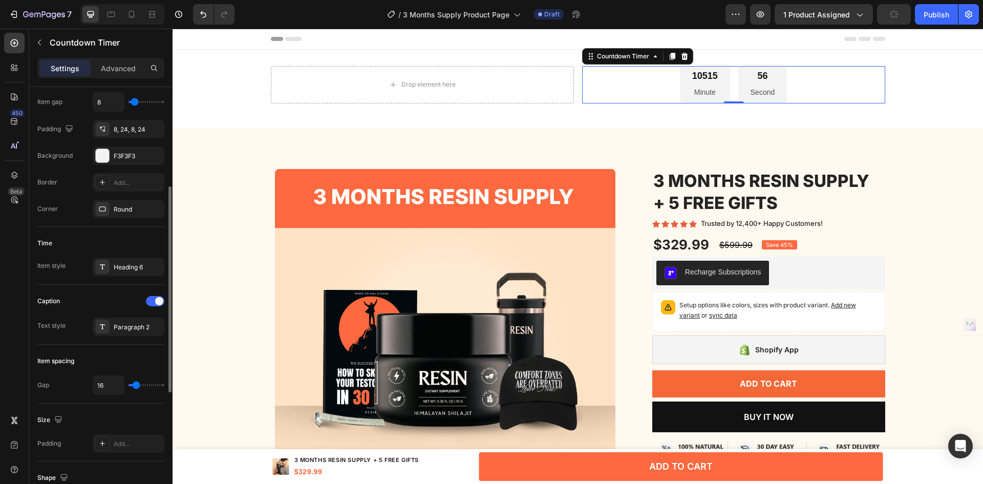
scroll to position [0, 0]
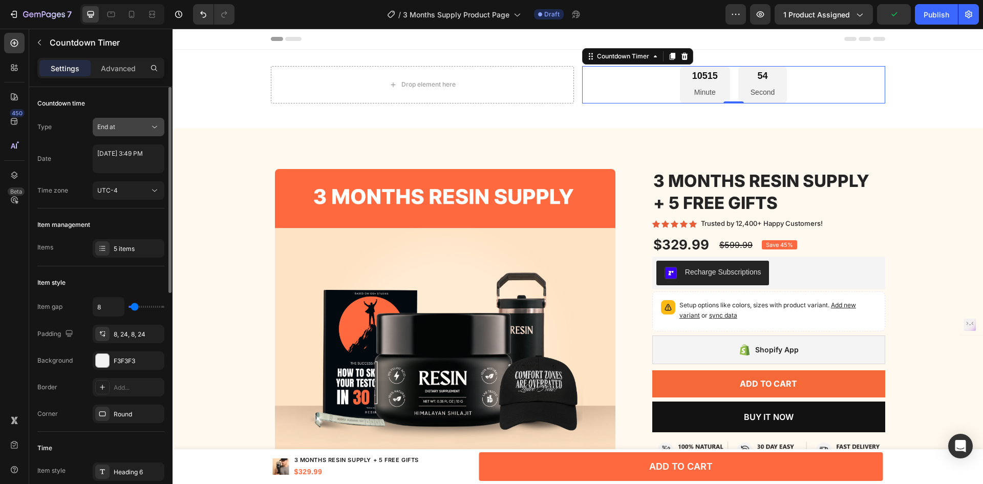
click at [130, 126] on div "End at" at bounding box center [123, 126] width 52 height 9
click at [125, 169] on span "Auto-renew" at bounding box center [114, 171] width 35 height 9
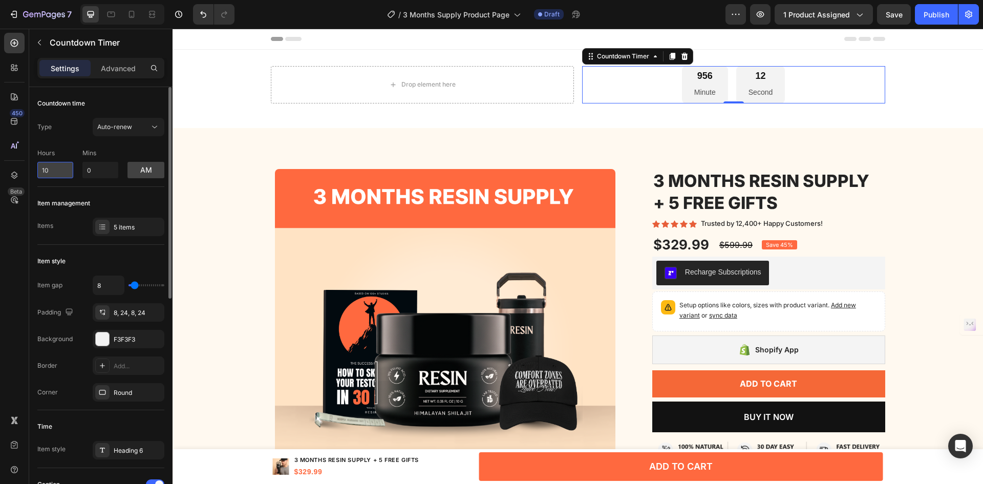
click at [52, 172] on input "10" at bounding box center [55, 170] width 36 height 16
click at [95, 158] on div "Mins" at bounding box center [100, 154] width 36 height 13
click at [55, 175] on input "10" at bounding box center [55, 170] width 36 height 16
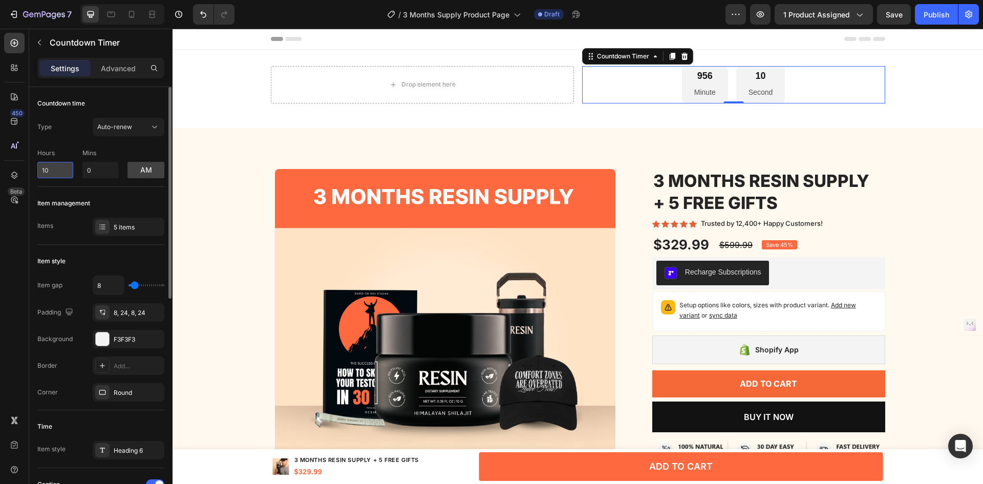
type input "1"
type input "0"
click at [90, 169] on input "0" at bounding box center [100, 170] width 36 height 16
drag, startPoint x: 95, startPoint y: 169, endPoint x: 71, endPoint y: 175, distance: 24.2
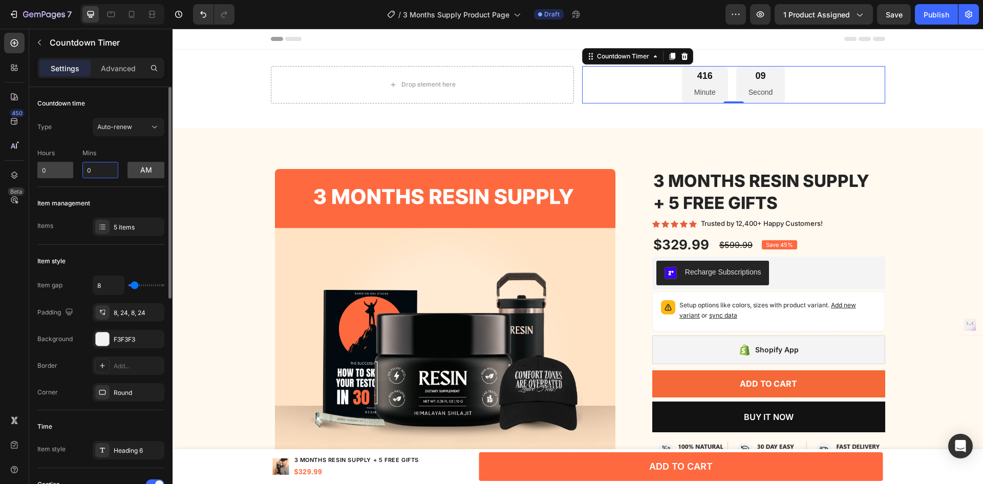
click at [71, 175] on div "Hours 0 Mins 0 am" at bounding box center [100, 161] width 127 height 34
type input "25"
click at [118, 196] on div "Item management" at bounding box center [100, 203] width 127 height 16
click at [142, 126] on div "Auto-renew" at bounding box center [123, 126] width 52 height 9
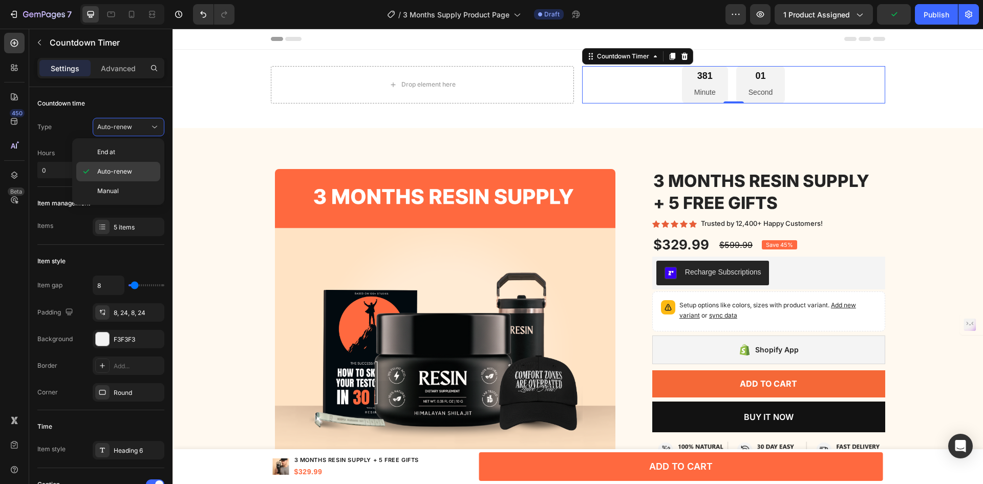
click at [122, 181] on div "Auto-renew" at bounding box center [118, 190] width 84 height 19
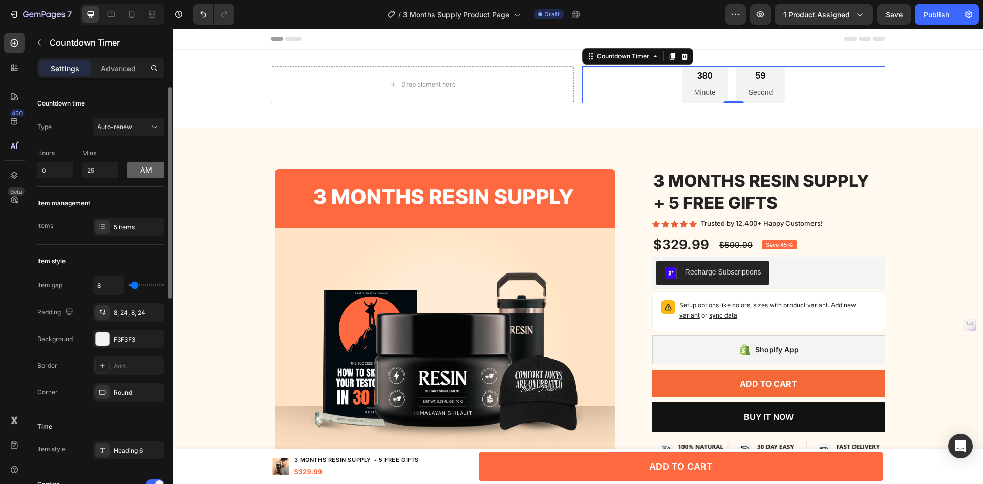
click at [141, 173] on button "am" at bounding box center [145, 170] width 37 height 16
click at [140, 135] on button "Auto-renew" at bounding box center [129, 127] width 72 height 18
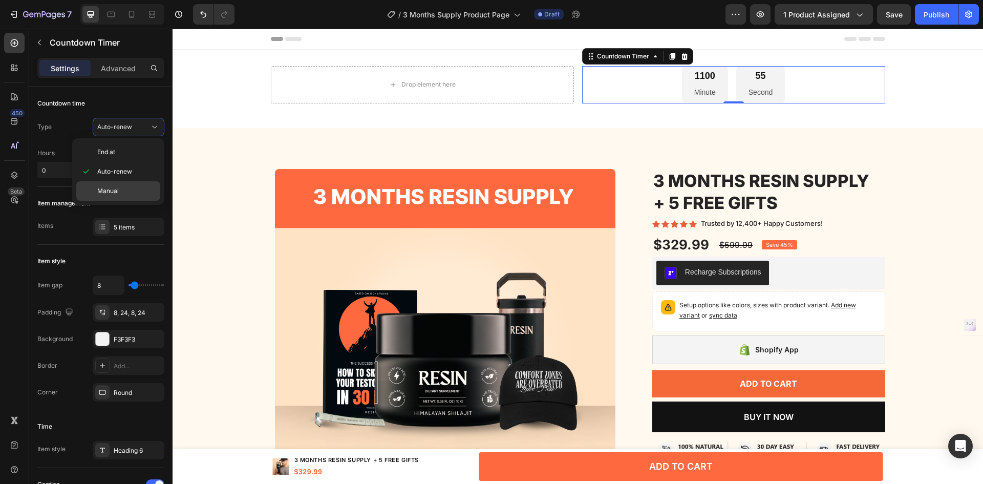
click at [132, 196] on div "Manual" at bounding box center [118, 190] width 84 height 19
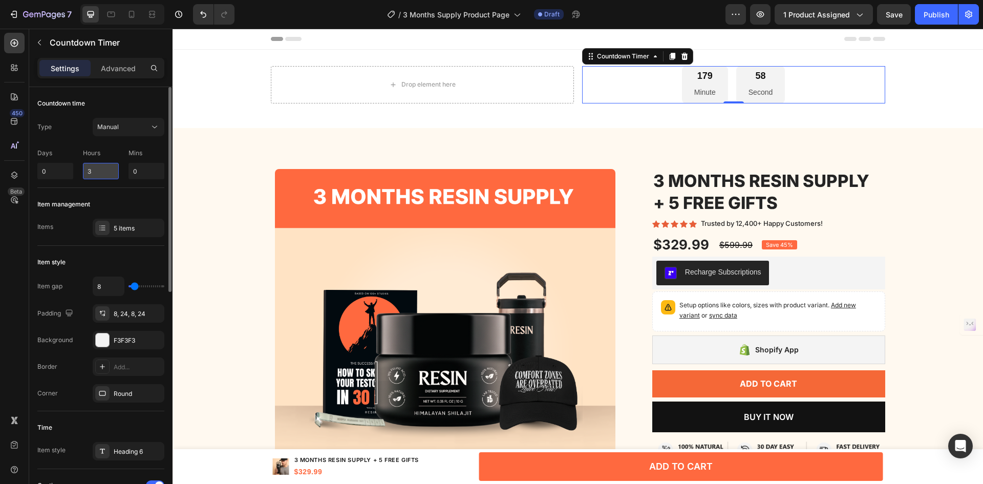
click at [101, 172] on input "3" at bounding box center [101, 171] width 36 height 16
drag, startPoint x: 101, startPoint y: 173, endPoint x: 88, endPoint y: 174, distance: 13.3
click at [88, 174] on input "3" at bounding box center [101, 171] width 36 height 16
type input "0"
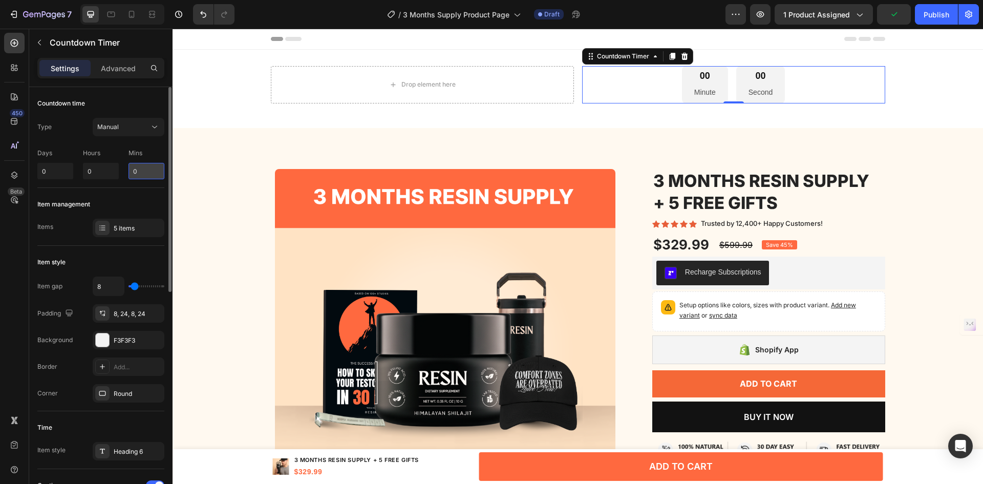
click at [130, 171] on input "0" at bounding box center [146, 171] width 36 height 16
type input "25"
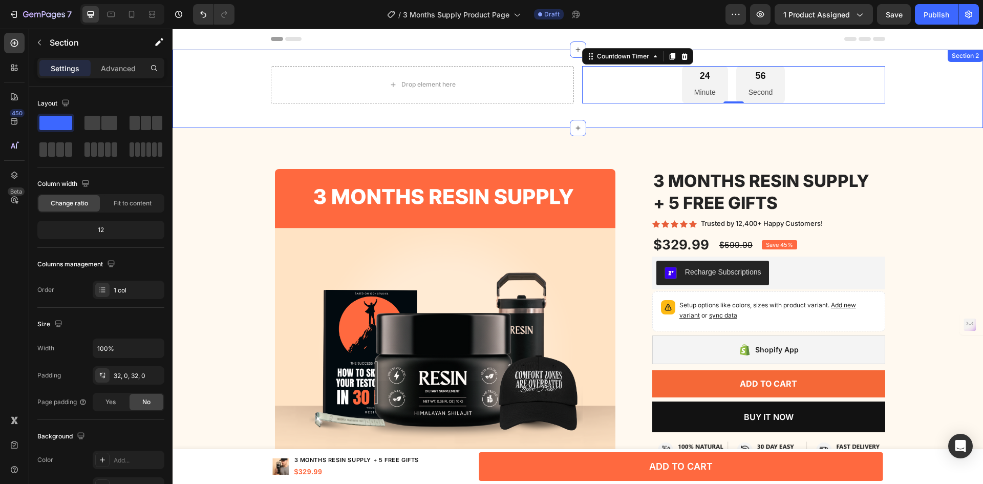
click at [488, 55] on div "Drop element here 24 Minute 56 Second Countdown Timer 0 Row Section 2" at bounding box center [577, 89] width 810 height 78
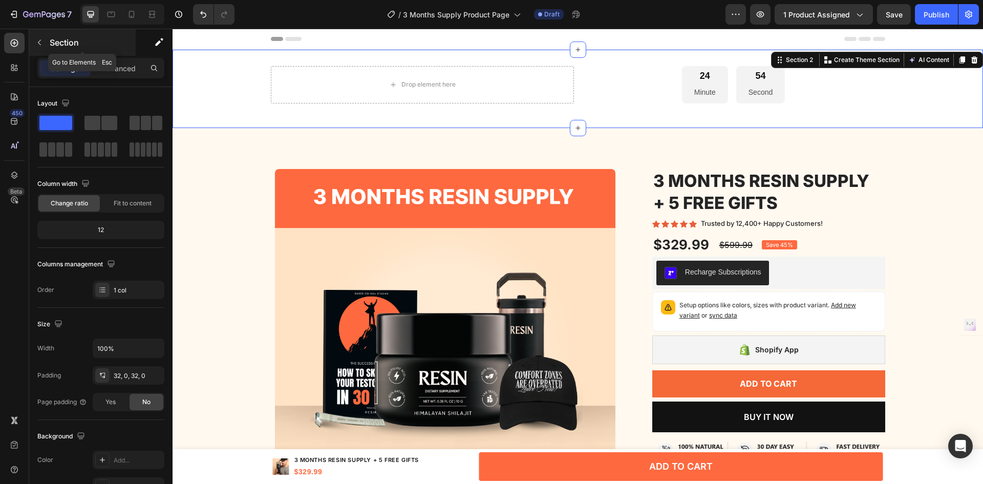
click at [38, 38] on icon "button" at bounding box center [39, 42] width 8 height 8
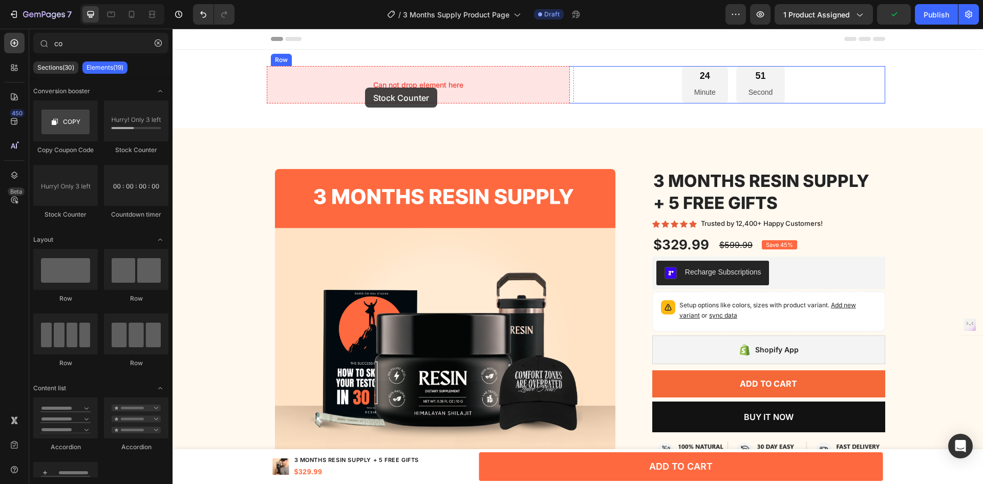
drag, startPoint x: 311, startPoint y: 162, endPoint x: 365, endPoint y: 88, distance: 92.0
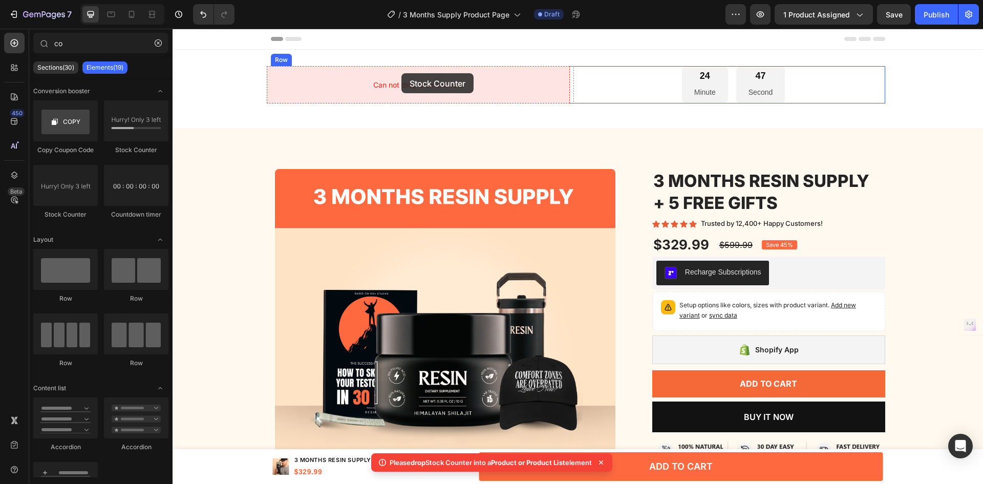
drag, startPoint x: 234, startPoint y: 217, endPoint x: 401, endPoint y: 73, distance: 220.3
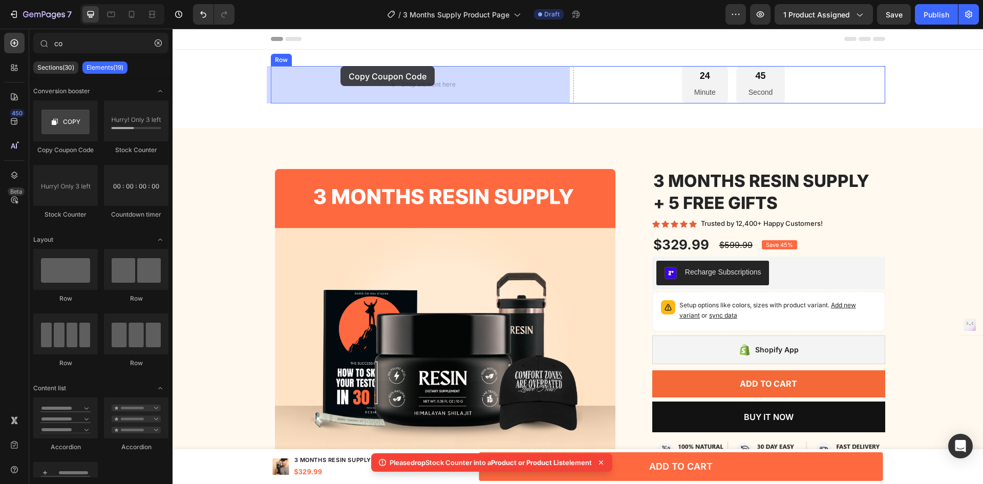
drag, startPoint x: 243, startPoint y: 166, endPoint x: 340, endPoint y: 66, distance: 140.1
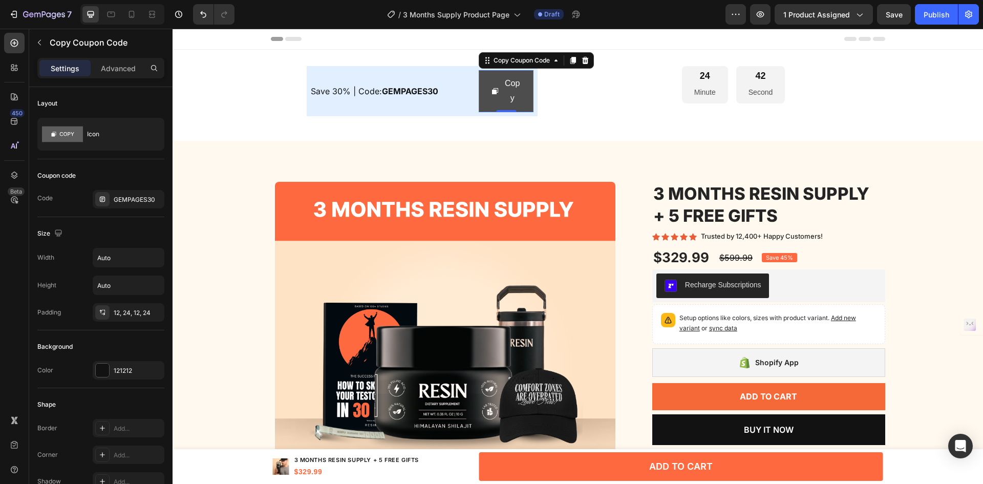
click at [483, 103] on button "Copy" at bounding box center [506, 91] width 55 height 42
click at [581, 61] on icon at bounding box center [585, 60] width 8 height 8
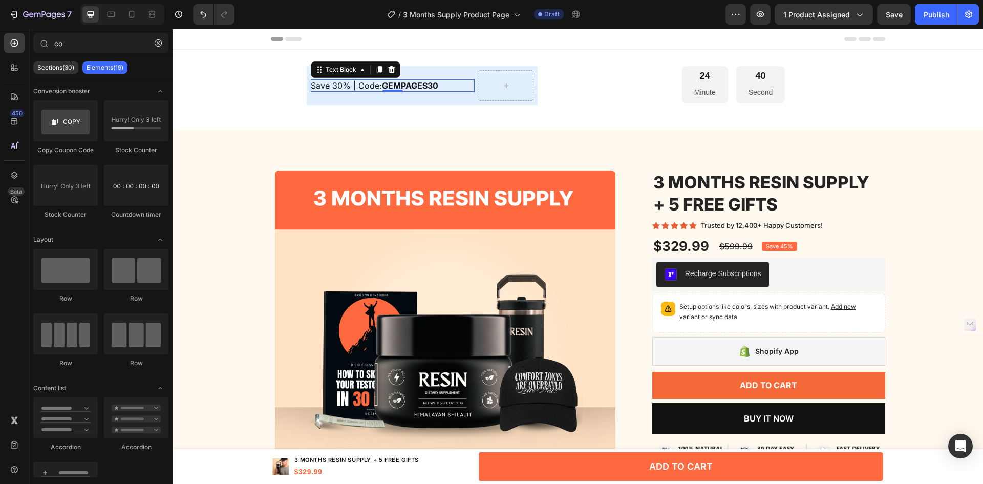
click at [462, 84] on p "Save 30% | Code: GEMPAGES30" at bounding box center [393, 85] width 164 height 12
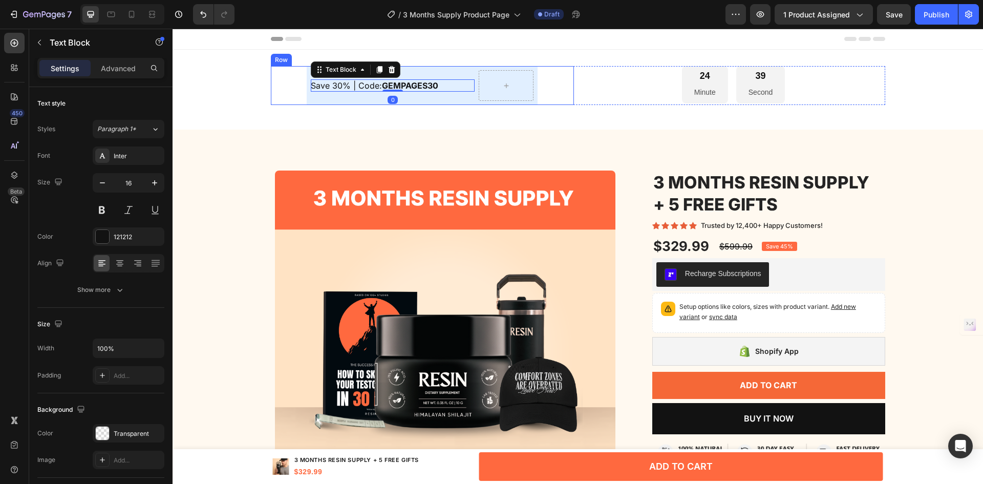
click at [542, 75] on div "Save 30% | Code: GEMPAGES30 Text Block 0 Row" at bounding box center [422, 85] width 303 height 39
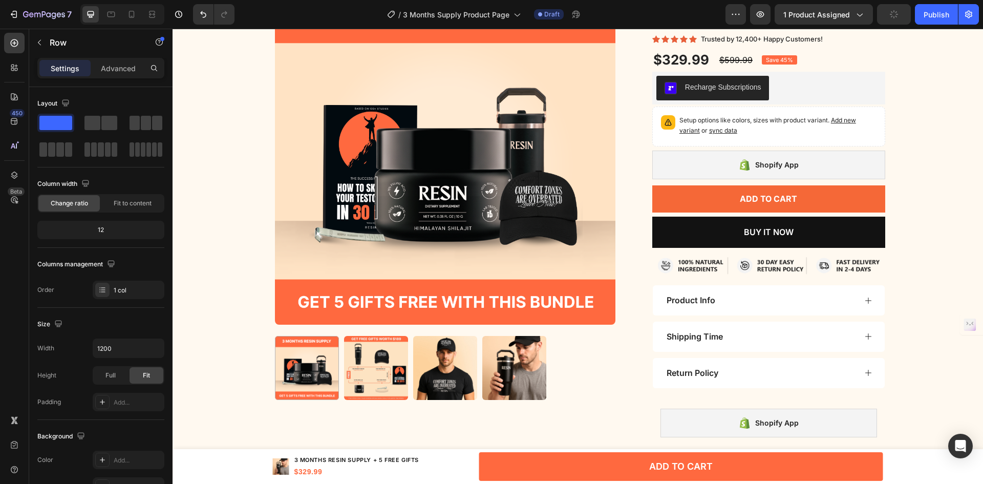
scroll to position [328, 0]
